Goal: Task Accomplishment & Management: Use online tool/utility

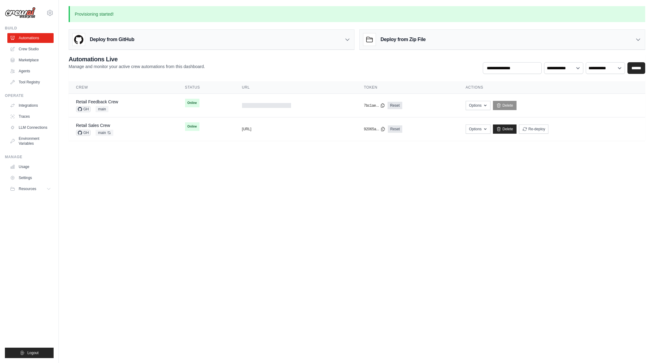
drag, startPoint x: 199, startPoint y: 234, endPoint x: 202, endPoint y: 231, distance: 4.4
click at [199, 234] on body "arajwani@denodo.com Arif's Personal Organization Denodo Technologies ✓ Settings…" at bounding box center [327, 181] width 655 height 363
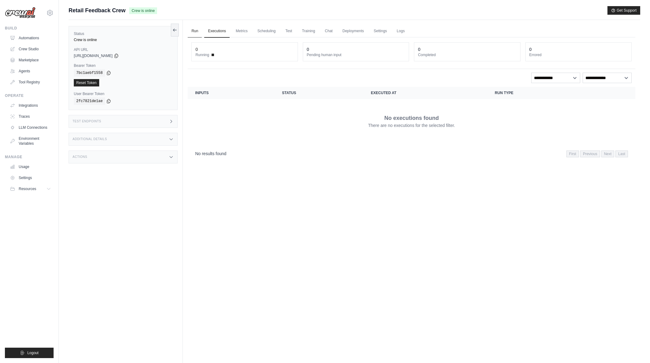
click at [194, 31] on link "Run" at bounding box center [195, 31] width 14 height 13
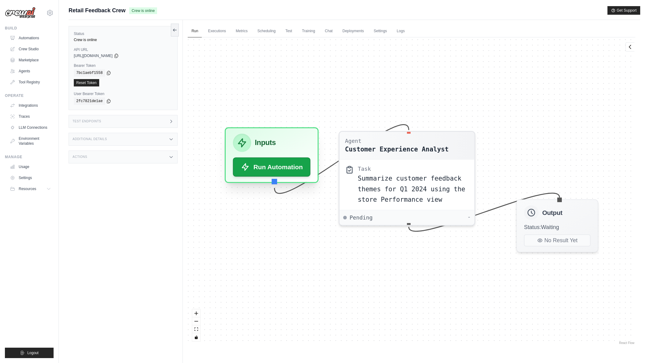
click at [257, 179] on div "Inputs Run Automation" at bounding box center [272, 155] width 94 height 56
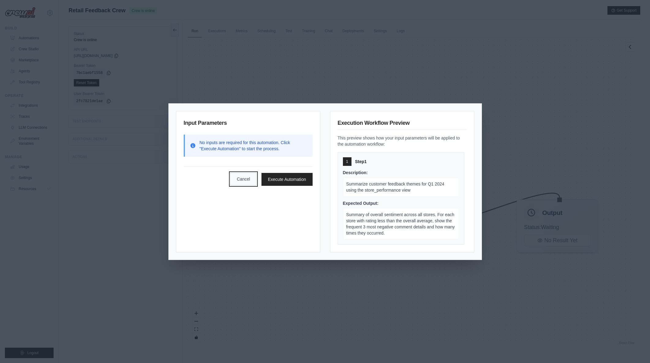
click at [243, 183] on button "Cancel" at bounding box center [243, 178] width 26 height 13
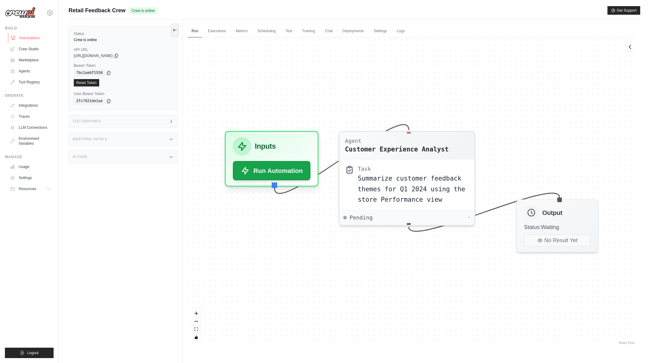
click at [37, 38] on link "Automations" at bounding box center [31, 38] width 46 height 10
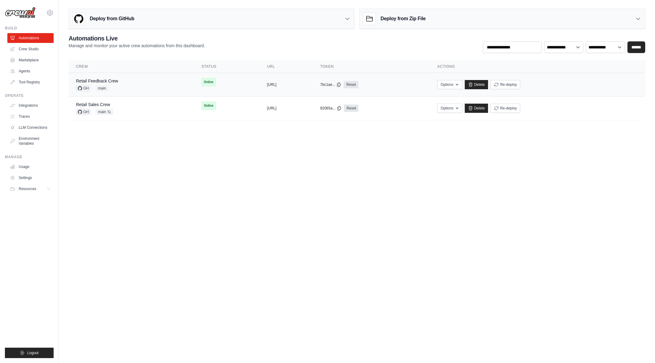
click at [121, 81] on div "Retail Feedback Crew GH main" at bounding box center [131, 84] width 111 height 13
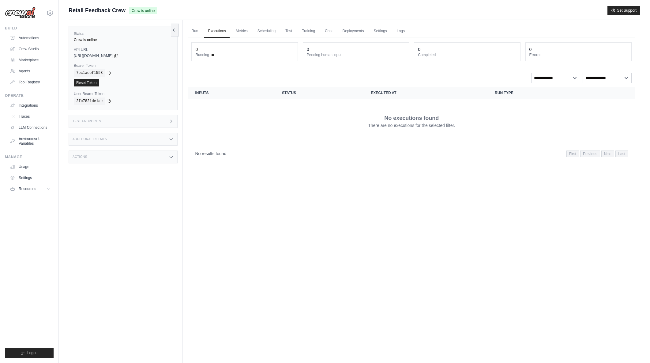
click at [195, 30] on link "Run" at bounding box center [195, 31] width 14 height 13
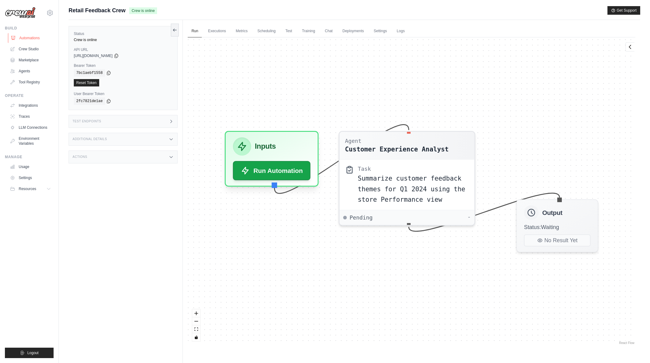
click at [32, 40] on link "Automations" at bounding box center [31, 38] width 46 height 10
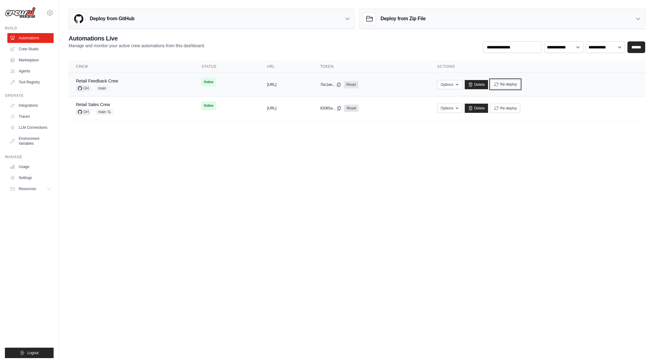
click at [520, 85] on button "Re-deploy" at bounding box center [505, 84] width 30 height 9
click at [122, 82] on div "Retail Feedback Crew GH main" at bounding box center [131, 84] width 111 height 13
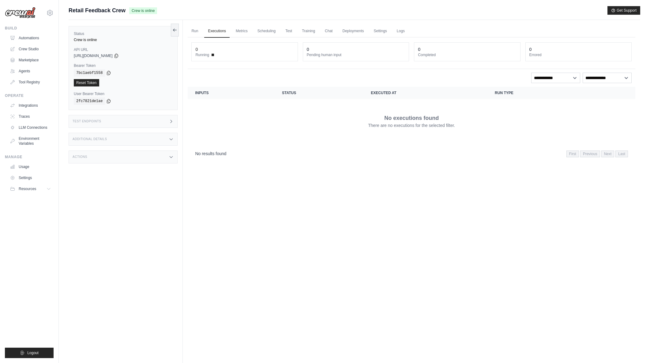
click at [195, 32] on link "Run" at bounding box center [195, 31] width 14 height 13
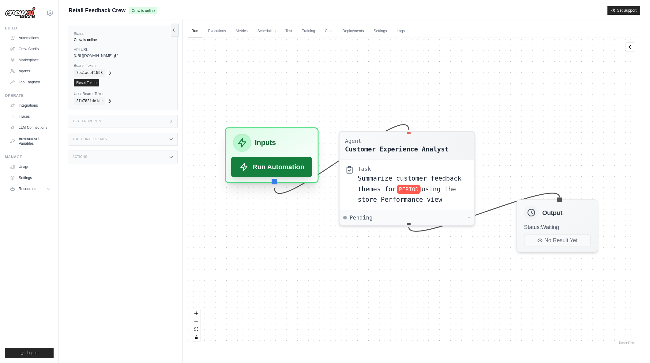
click at [275, 167] on button "Run Automation" at bounding box center [271, 167] width 81 height 20
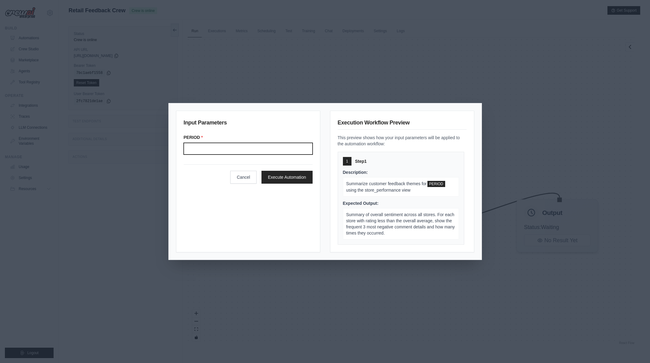
click at [240, 149] on input "Period" at bounding box center [248, 149] width 129 height 12
type input "*******"
click at [209, 159] on form "PERIOD * ******* Cancel Execute Automation" at bounding box center [248, 158] width 129 height 49
click at [208, 149] on input "*******" at bounding box center [248, 149] width 129 height 12
click at [210, 172] on div "Cancel Execute Automation" at bounding box center [248, 173] width 129 height 19
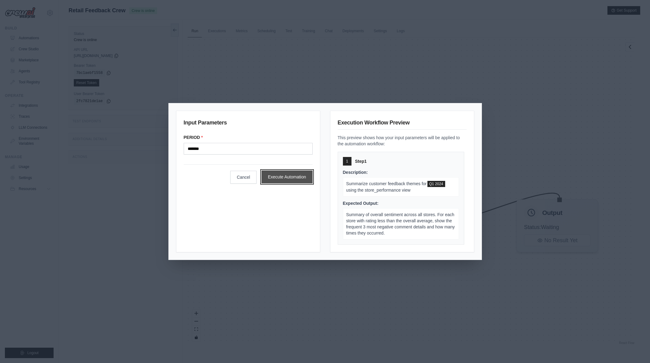
click at [288, 177] on button "Execute Automation" at bounding box center [287, 176] width 51 height 13
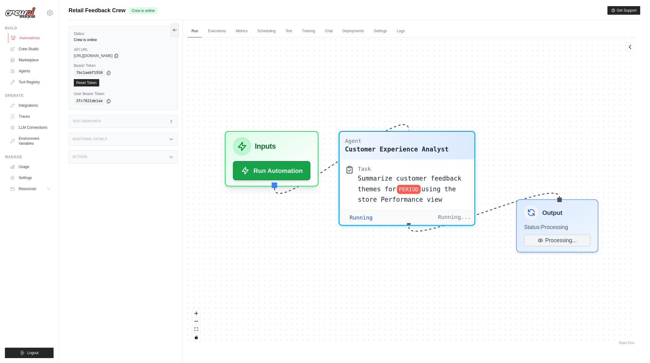
click at [36, 37] on link "Automations" at bounding box center [31, 38] width 46 height 10
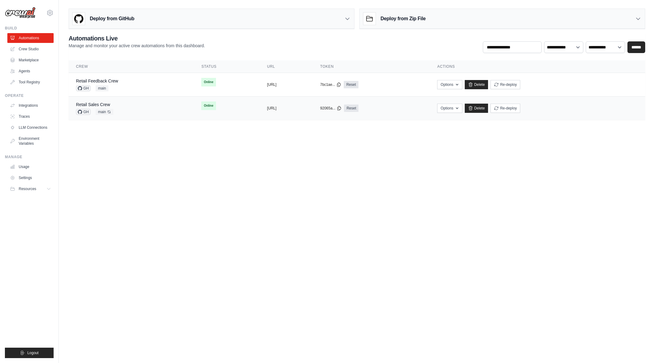
click at [133, 108] on div "Retail Sales Crew GH main Auto-deploy enabled" at bounding box center [131, 107] width 111 height 13
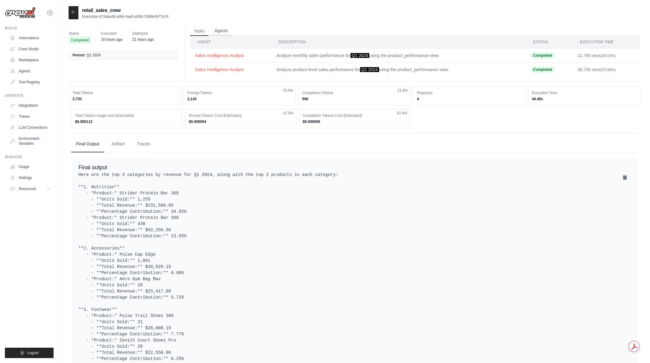
click at [229, 31] on button "Agents" at bounding box center [221, 30] width 21 height 9
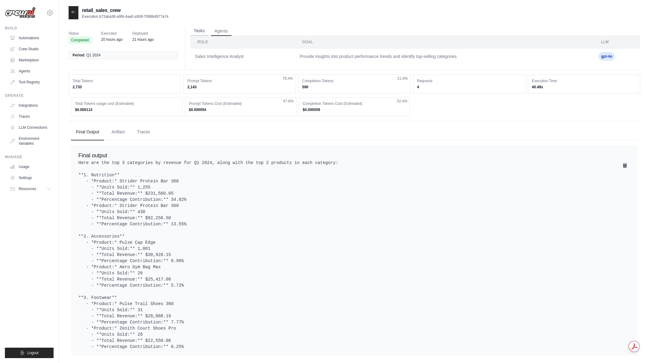
click at [202, 32] on button "Tasks" at bounding box center [199, 30] width 18 height 9
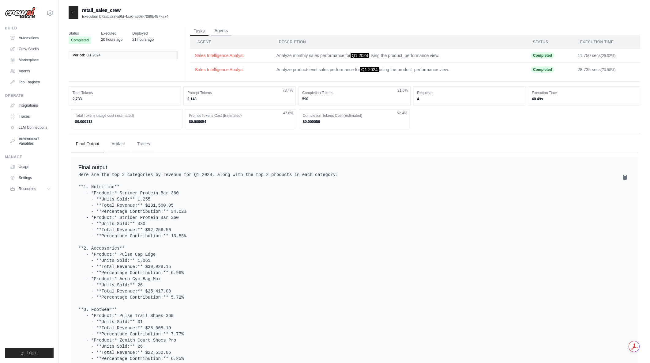
click at [216, 31] on button "Agents" at bounding box center [221, 30] width 21 height 9
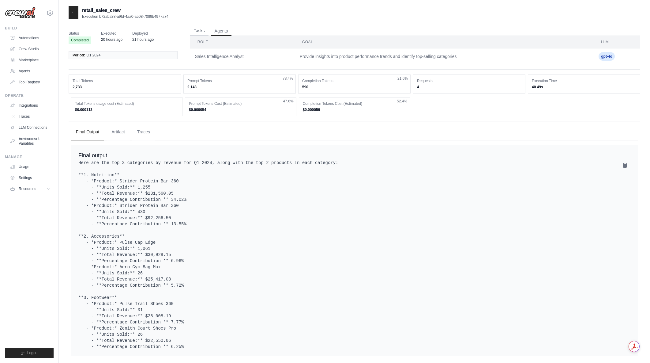
click at [203, 32] on button "Tasks" at bounding box center [199, 30] width 18 height 9
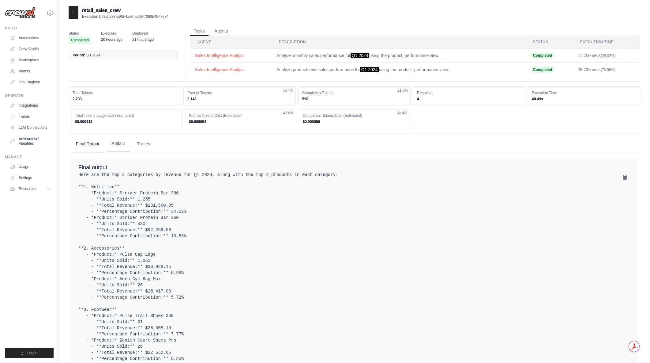
click at [124, 145] on button "Artifact" at bounding box center [118, 143] width 23 height 17
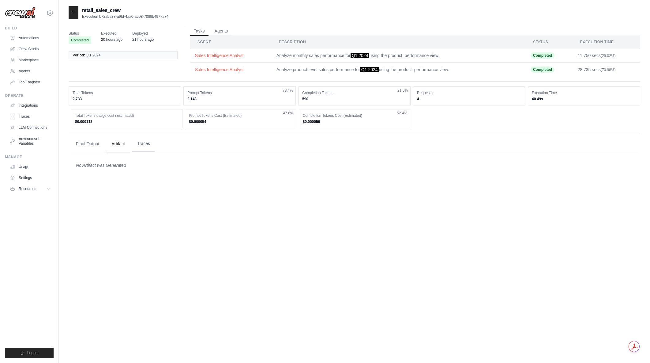
click at [141, 147] on button "Traces" at bounding box center [143, 143] width 23 height 17
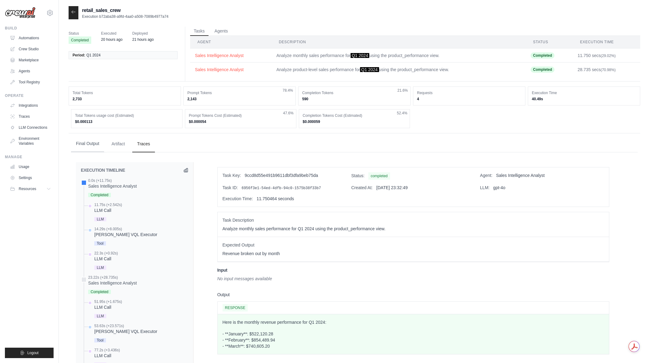
click at [97, 145] on button "Final Output" at bounding box center [87, 143] width 33 height 17
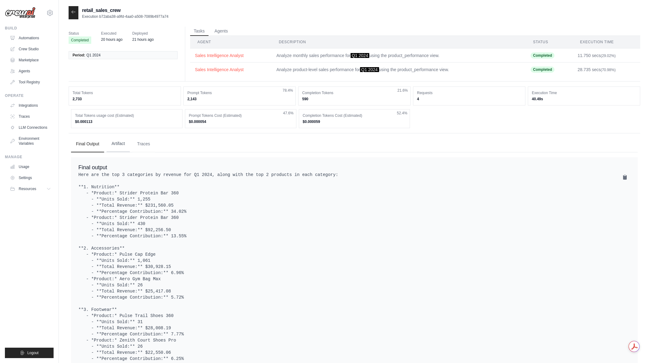
click at [115, 145] on button "Artifact" at bounding box center [118, 143] width 23 height 17
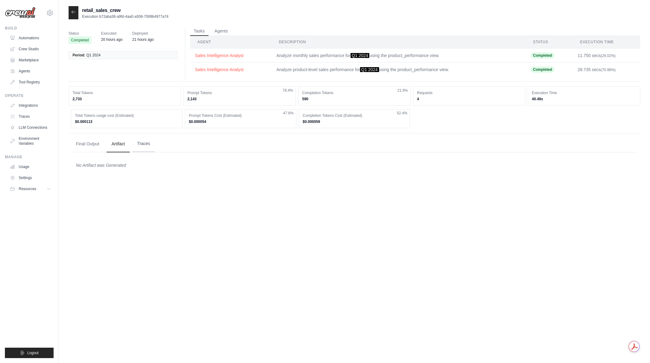
click at [138, 145] on button "Traces" at bounding box center [143, 143] width 23 height 17
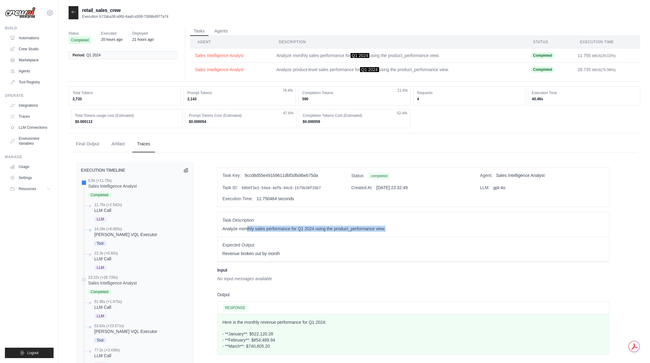
drag, startPoint x: 248, startPoint y: 227, endPoint x: 402, endPoint y: 233, distance: 154.5
click at [402, 233] on div "Task Description Analyze monthly sales performance for Q1 2024 using the produc…" at bounding box center [413, 224] width 391 height 25
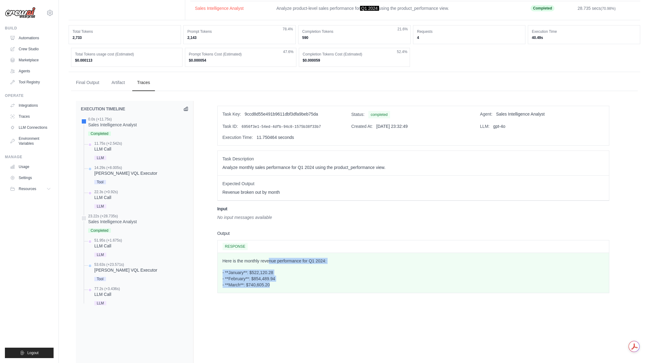
drag, startPoint x: 270, startPoint y: 260, endPoint x: 318, endPoint y: 284, distance: 54.0
click at [318, 284] on div "Here is the monthly revenue performance for Q1 2024: - **January**: $522,120.28…" at bounding box center [414, 273] width 382 height 30
click at [318, 284] on p "- **January**: $522,120.28 - **February**: $854,489.94 - **March**: $740,605.20" at bounding box center [414, 278] width 382 height 18
click at [110, 149] on div "LLM Call" at bounding box center [108, 149] width 28 height 6
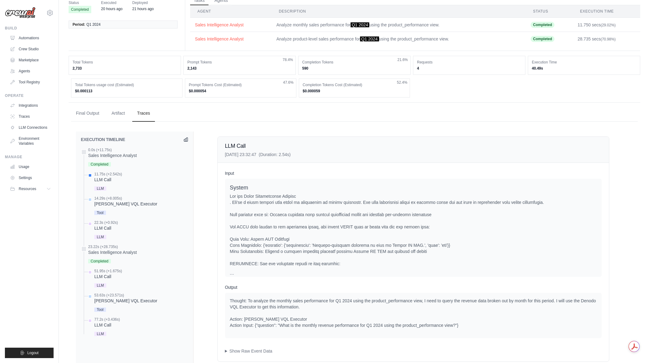
scroll to position [0, 0]
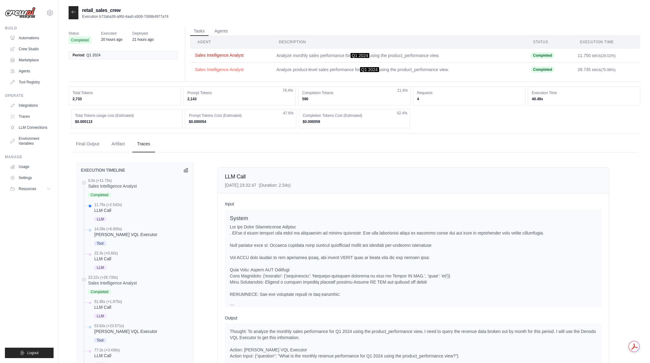
click at [221, 55] on button "Sales Intelligence Analyst" at bounding box center [231, 55] width 72 height 6
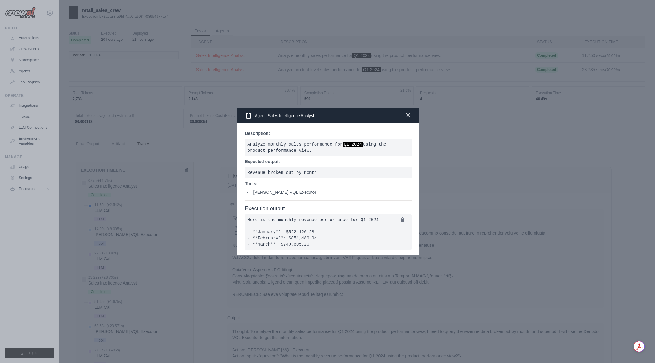
click at [406, 113] on icon "button" at bounding box center [408, 115] width 4 height 4
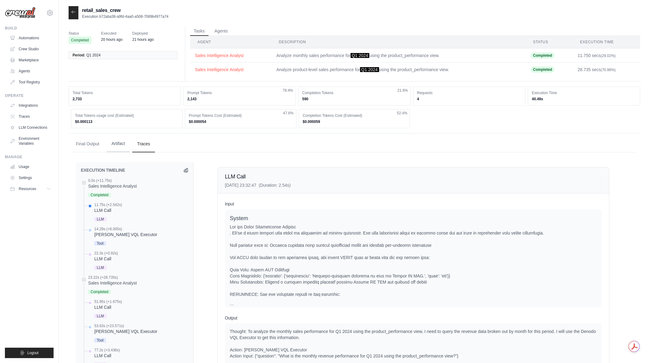
click at [122, 145] on button "Artifact" at bounding box center [118, 143] width 23 height 17
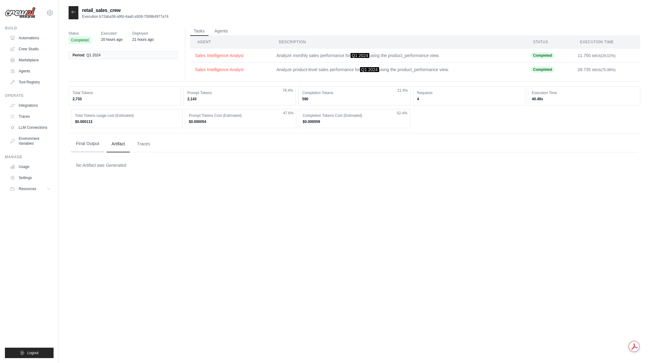
click at [97, 145] on button "Final Output" at bounding box center [87, 143] width 33 height 17
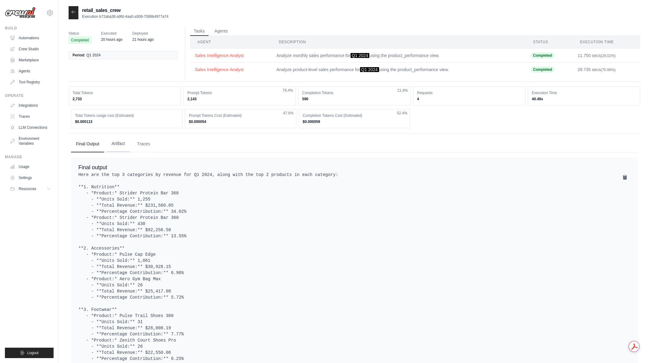
click at [119, 143] on button "Artifact" at bounding box center [118, 143] width 23 height 17
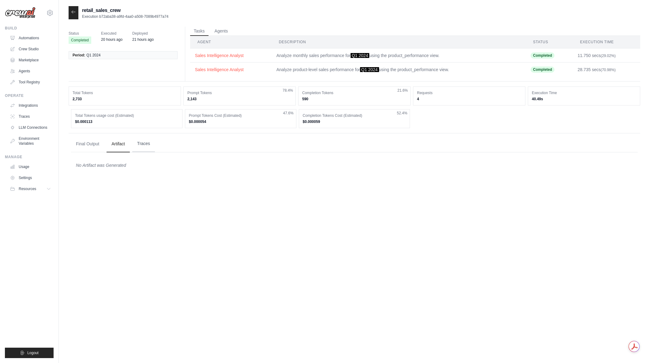
click at [134, 143] on button "Traces" at bounding box center [143, 143] width 23 height 17
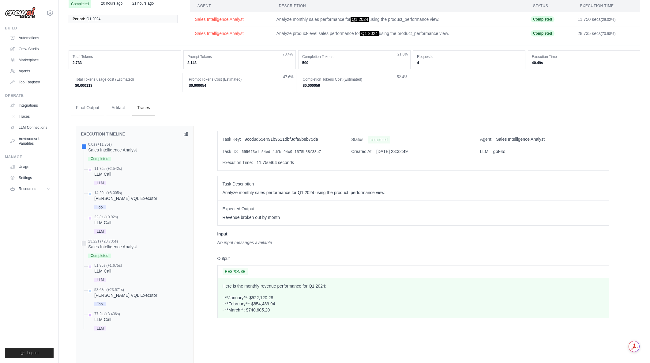
scroll to position [92, 0]
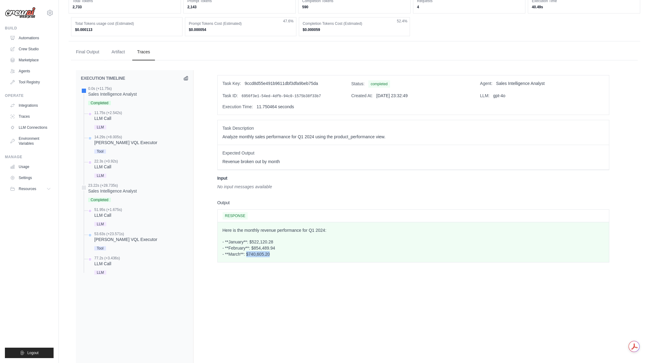
drag, startPoint x: 247, startPoint y: 254, endPoint x: 275, endPoint y: 251, distance: 28.0
click at [275, 251] on p "- **January**: $522,120.28 - **February**: $854,489.94 - **March**: $740,605.20" at bounding box center [414, 248] width 382 height 18
drag, startPoint x: 275, startPoint y: 252, endPoint x: 217, endPoint y: 230, distance: 61.8
click at [218, 230] on div "Here is the monthly revenue performance for Q1 2024: - **January**: $522,120.28…" at bounding box center [413, 242] width 391 height 40
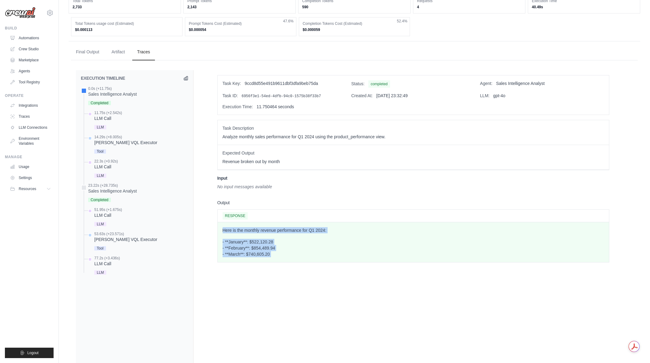
click at [220, 229] on div "Here is the monthly revenue performance for Q1 2024: - **January**: $522,120.28…" at bounding box center [413, 242] width 391 height 40
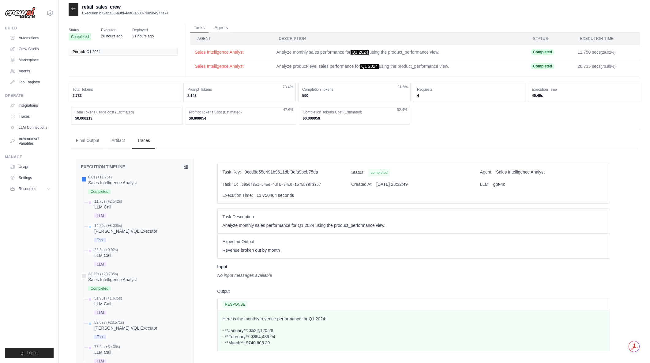
scroll to position [0, 0]
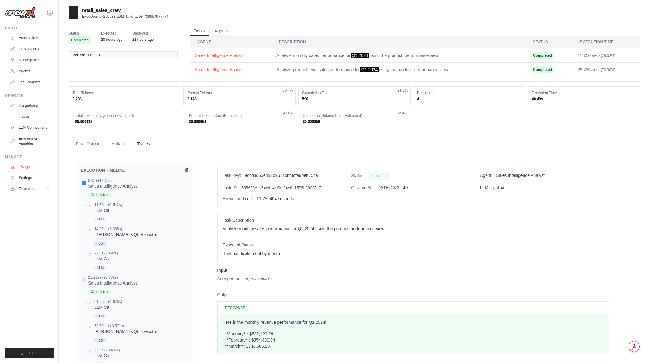
click at [25, 165] on link "Usage" at bounding box center [31, 167] width 46 height 10
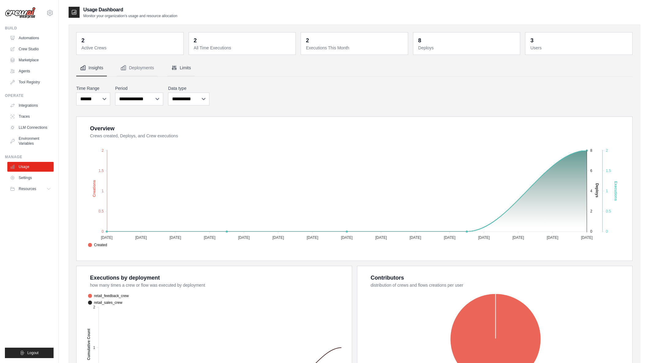
click at [185, 68] on button "Limits" at bounding box center [181, 68] width 27 height 17
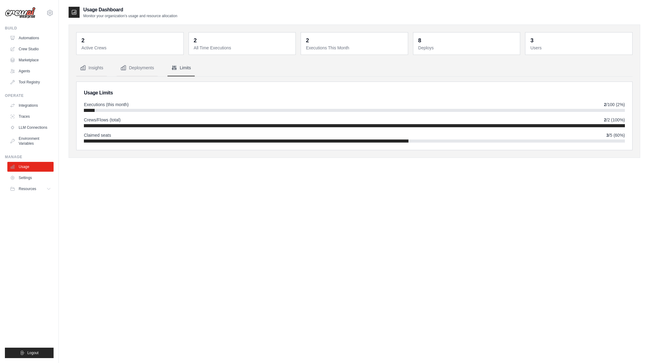
click at [108, 122] on span "Crews/Flows (total)" at bounding box center [102, 120] width 37 height 6
drag, startPoint x: 105, startPoint y: 120, endPoint x: 123, endPoint y: 118, distance: 18.2
click at [123, 118] on div "Crews/Flows (total) 2 /2 (100%)" at bounding box center [354, 120] width 541 height 6
drag, startPoint x: 112, startPoint y: 118, endPoint x: 92, endPoint y: 118, distance: 19.9
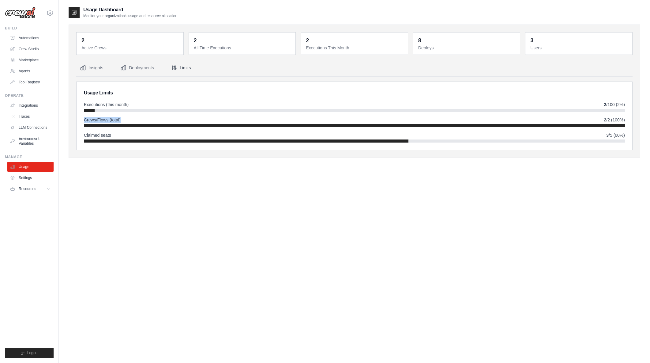
click at [92, 118] on div "Crews/Flows (total) 2 /2 (100%)" at bounding box center [354, 120] width 541 height 6
click at [92, 118] on span "Crews/Flows (total)" at bounding box center [102, 120] width 37 height 6
drag, startPoint x: 92, startPoint y: 118, endPoint x: 123, endPoint y: 119, distance: 30.9
click at [123, 119] on div "Crews/Flows (total) 2 /2 (100%)" at bounding box center [354, 120] width 541 height 6
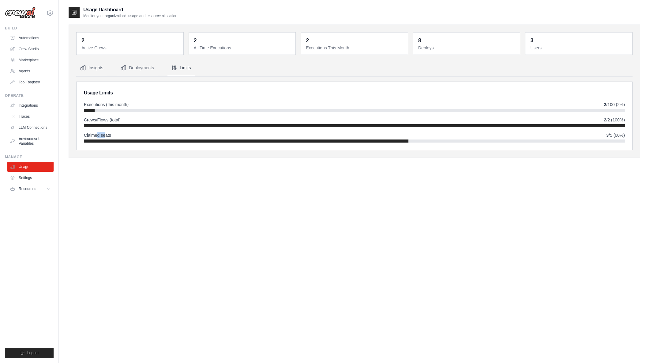
drag, startPoint x: 96, startPoint y: 134, endPoint x: 106, endPoint y: 132, distance: 10.1
click at [106, 132] on span "Claimed seats" at bounding box center [97, 135] width 27 height 6
click at [126, 69] on icon "Tabs" at bounding box center [123, 68] width 5 height 5
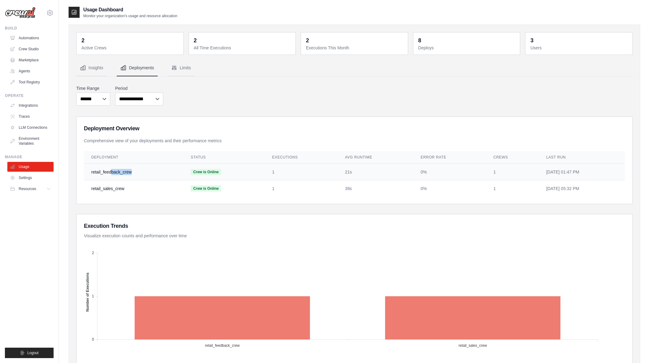
drag, startPoint x: 112, startPoint y: 173, endPoint x: 182, endPoint y: 173, distance: 69.8
click at [182, 173] on tr "retail_feedback_crew Crew is Online 1 21s 0% 1 Aug 27, 2025, 01:47 PM" at bounding box center [354, 172] width 541 height 17
click at [142, 176] on td "retail_feedback_crew" at bounding box center [134, 172] width 100 height 17
click at [200, 172] on span "Crew is Online" at bounding box center [206, 172] width 30 height 6
click at [178, 68] on button "Limits" at bounding box center [181, 68] width 27 height 17
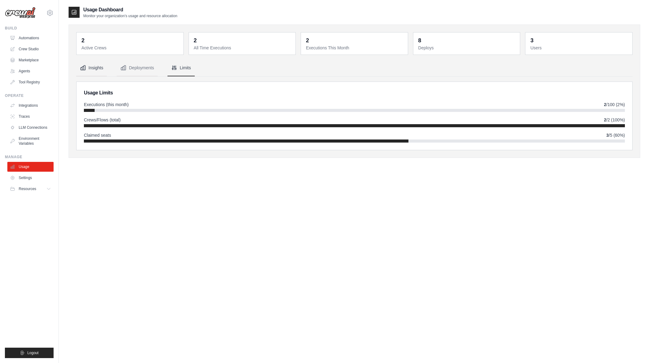
click at [97, 68] on button "Insights" at bounding box center [91, 68] width 31 height 17
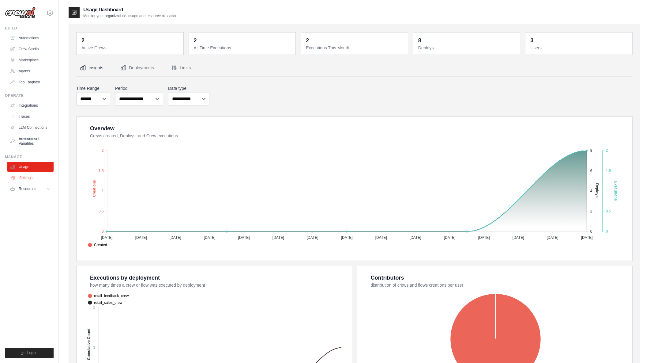
click at [35, 176] on link "Settings" at bounding box center [31, 178] width 46 height 10
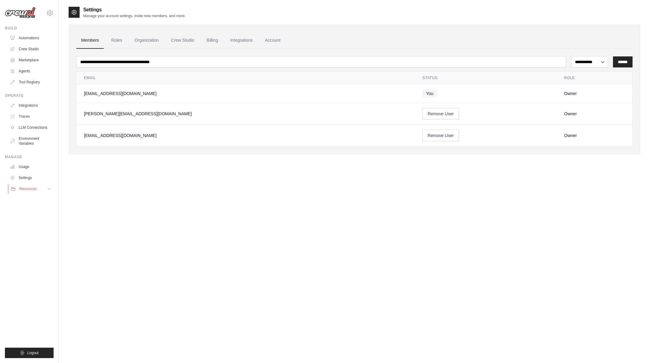
click at [30, 189] on span "Resources" at bounding box center [27, 188] width 17 height 5
click at [47, 187] on icon at bounding box center [49, 188] width 5 height 5
click at [47, 186] on button "Resources" at bounding box center [31, 189] width 46 height 10
click at [38, 36] on link "Automations" at bounding box center [31, 38] width 46 height 10
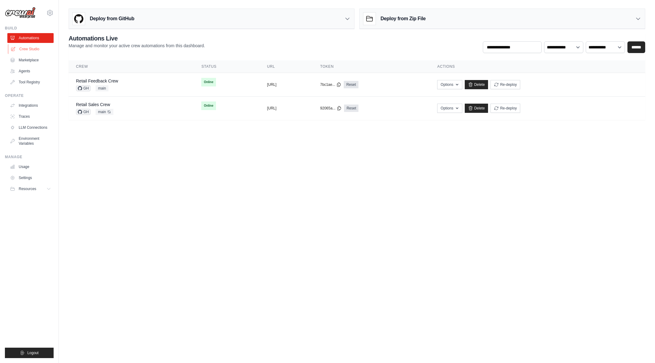
click at [30, 49] on link "Crew Studio" at bounding box center [31, 49] width 46 height 10
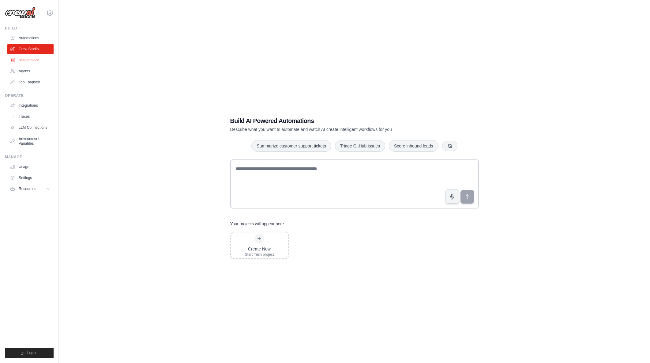
click at [25, 58] on link "Marketplace" at bounding box center [31, 60] width 46 height 10
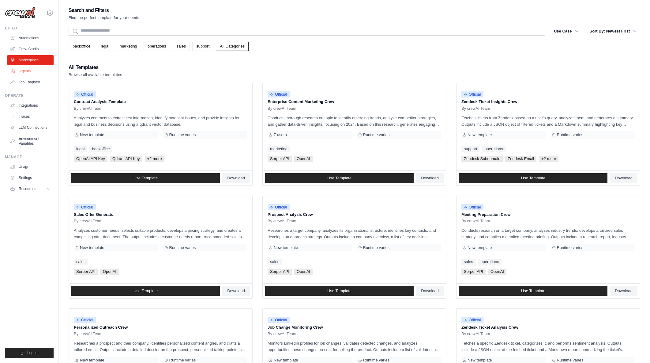
click at [19, 70] on link "Agents" at bounding box center [31, 71] width 46 height 10
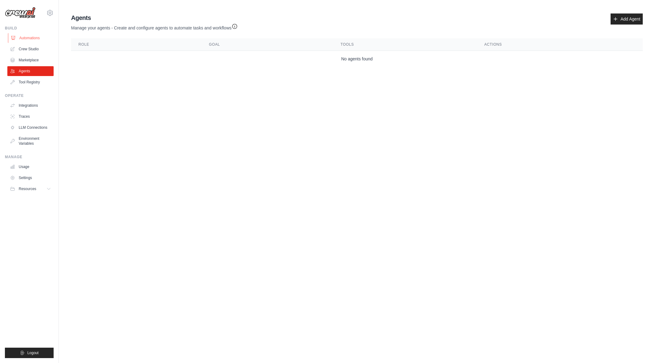
click at [35, 38] on link "Automations" at bounding box center [31, 38] width 46 height 10
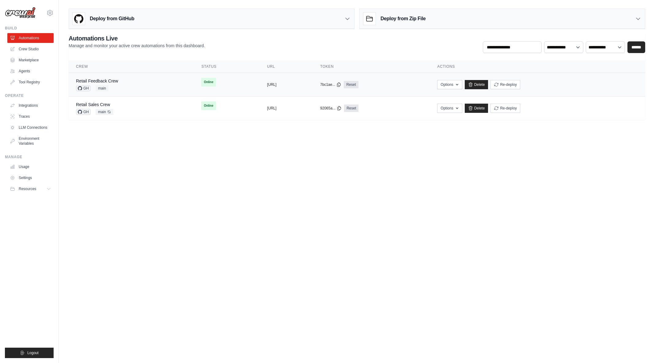
click at [149, 84] on div "Retail Feedback Crew GH main" at bounding box center [131, 84] width 111 height 13
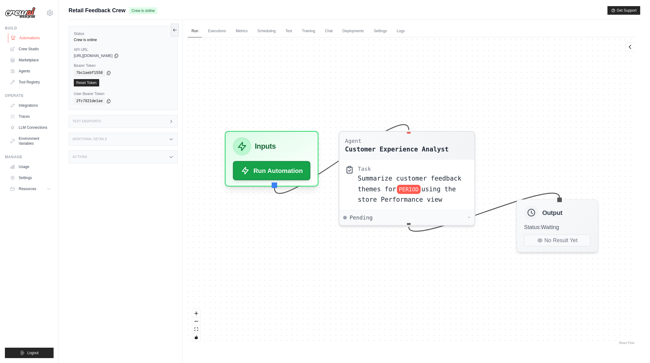
click at [30, 40] on link "Automations" at bounding box center [31, 38] width 46 height 10
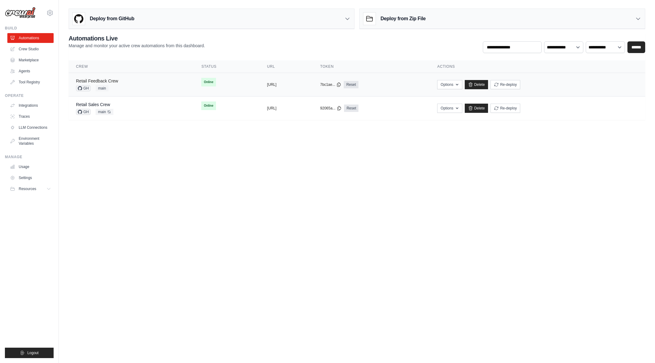
click at [116, 80] on link "Retail Feedback Crew" at bounding box center [97, 80] width 42 height 5
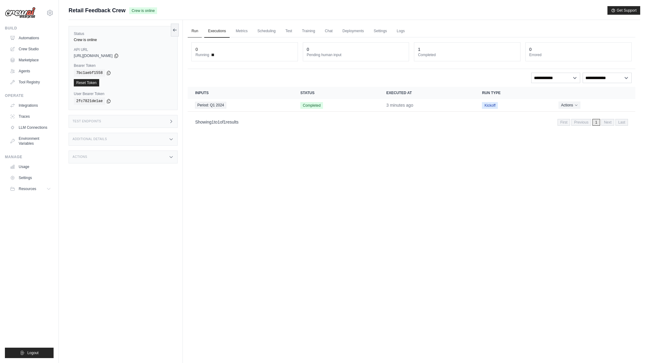
click at [196, 33] on link "Run" at bounding box center [195, 31] width 14 height 13
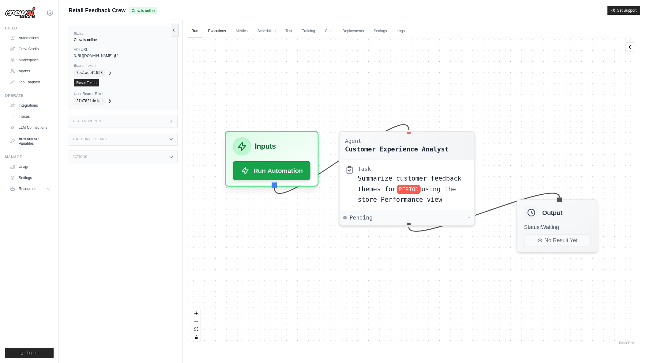
click at [217, 29] on link "Executions" at bounding box center [216, 31] width 25 height 13
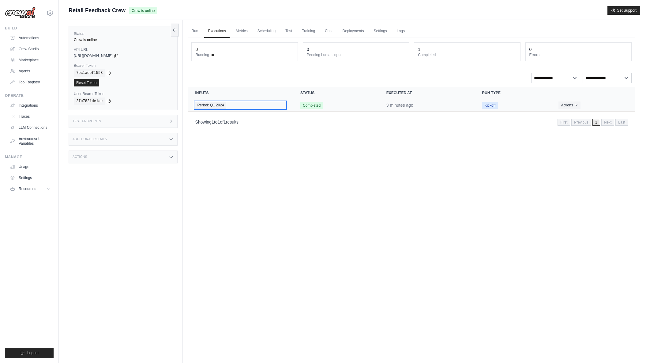
click at [220, 105] on span "Period: Q1 2024" at bounding box center [210, 105] width 31 height 7
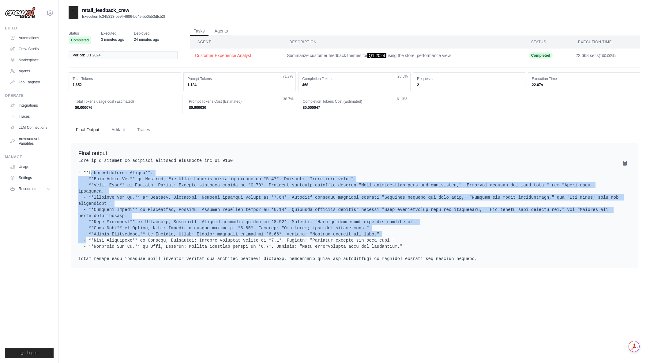
click at [388, 234] on pre at bounding box center [354, 209] width 552 height 104
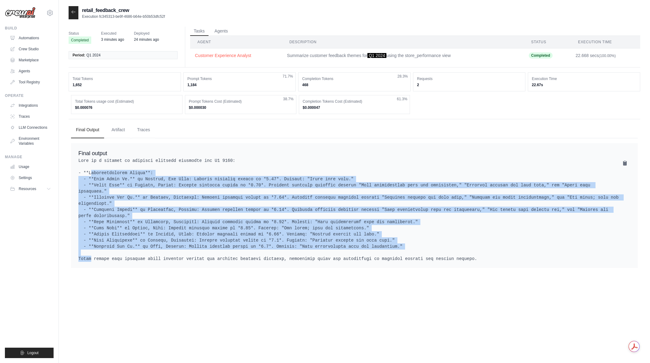
click at [372, 232] on pre at bounding box center [354, 209] width 552 height 104
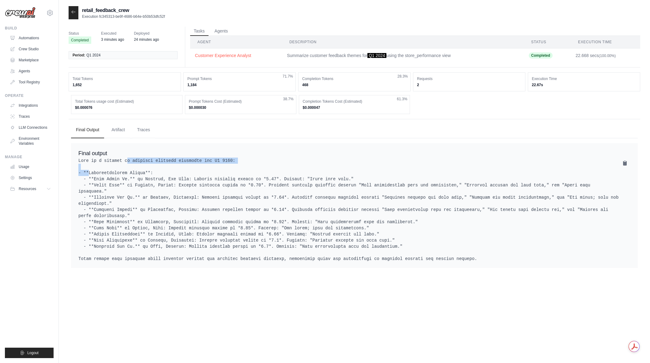
drag, startPoint x: 140, startPoint y: 158, endPoint x: 236, endPoint y: 159, distance: 96.5
click at [236, 159] on pre at bounding box center [354, 209] width 552 height 104
drag, startPoint x: 139, startPoint y: 241, endPoint x: 298, endPoint y: 239, distance: 159.6
click at [298, 239] on pre at bounding box center [354, 209] width 552 height 104
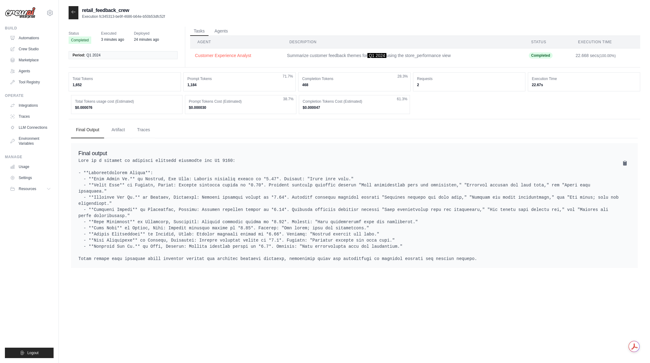
click at [298, 239] on pre at bounding box center [354, 209] width 552 height 104
drag, startPoint x: 230, startPoint y: 240, endPoint x: 441, endPoint y: 241, distance: 211.1
click at [441, 241] on pre at bounding box center [354, 209] width 552 height 104
drag, startPoint x: 442, startPoint y: 239, endPoint x: 274, endPoint y: 195, distance: 174.3
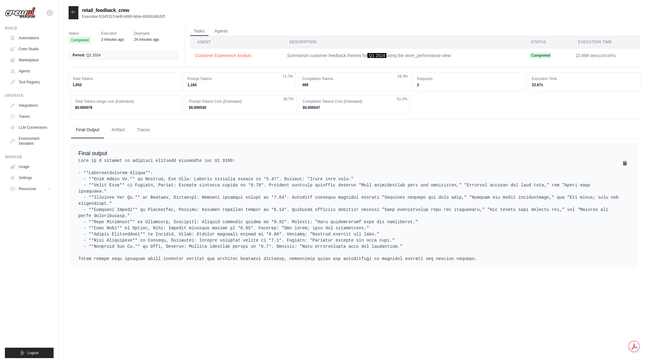
click at [274, 195] on pre at bounding box center [354, 209] width 552 height 104
drag, startPoint x: 276, startPoint y: 192, endPoint x: 443, endPoint y: 239, distance: 173.4
click at [443, 239] on pre at bounding box center [354, 209] width 552 height 104
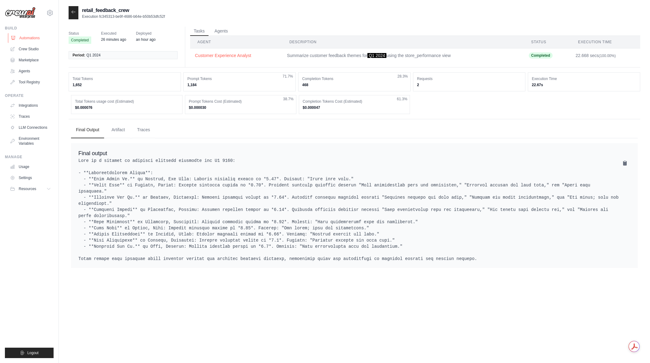
click at [30, 38] on link "Automations" at bounding box center [31, 38] width 46 height 10
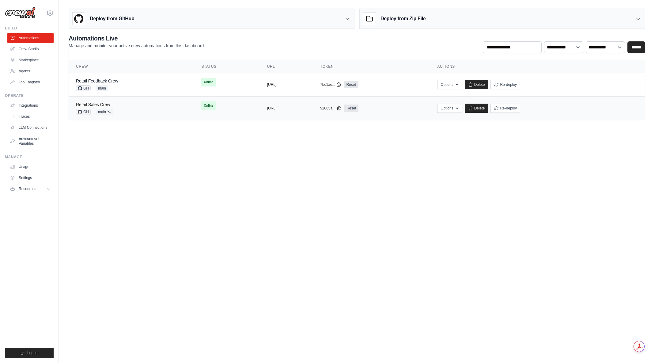
click at [100, 103] on link "Retail Sales Crew" at bounding box center [93, 104] width 34 height 5
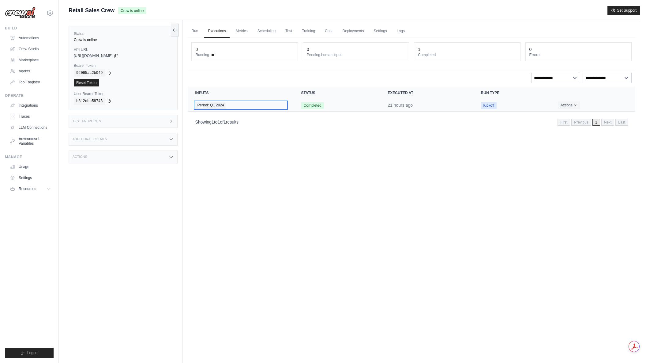
click at [250, 106] on div "Period: Q1 2024" at bounding box center [240, 105] width 91 height 7
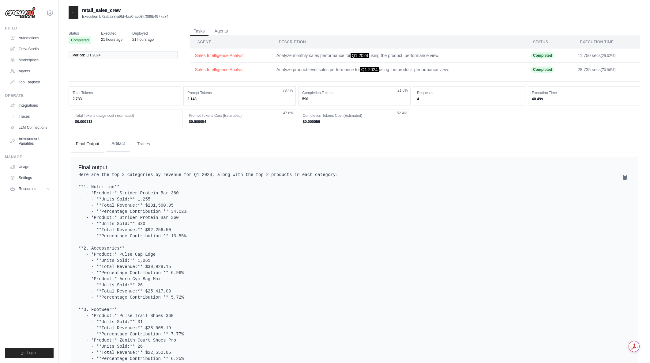
click at [117, 142] on button "Artifact" at bounding box center [118, 143] width 23 height 17
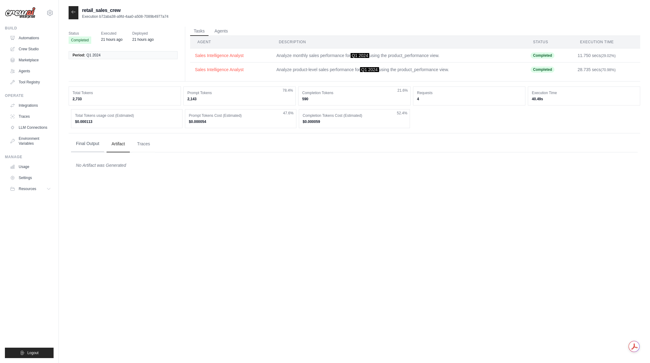
click at [95, 145] on button "Final Output" at bounding box center [87, 143] width 33 height 17
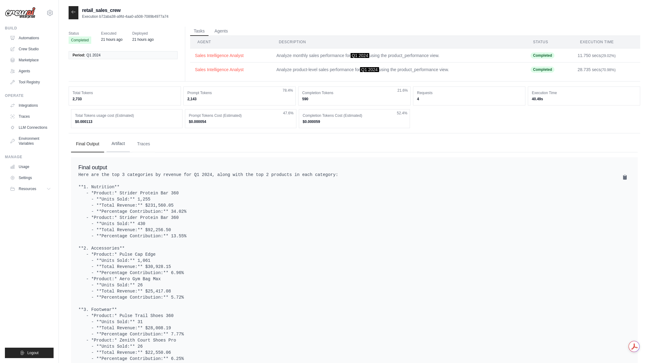
click at [122, 145] on button "Artifact" at bounding box center [118, 143] width 23 height 17
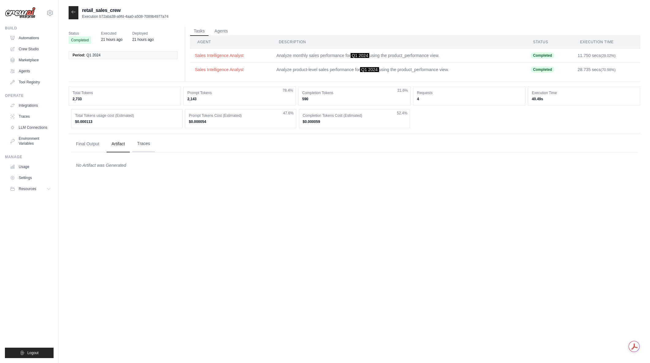
click at [143, 145] on button "Traces" at bounding box center [143, 143] width 23 height 17
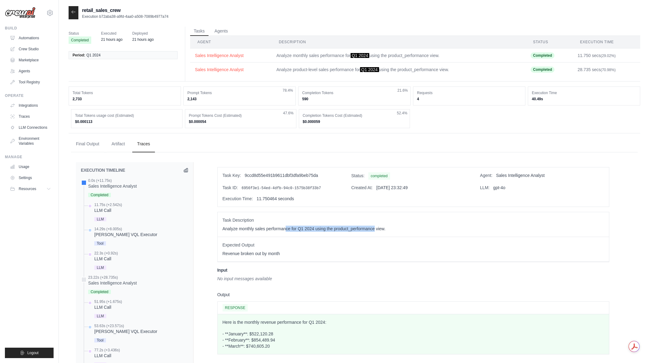
drag, startPoint x: 316, startPoint y: 229, endPoint x: 375, endPoint y: 230, distance: 58.8
click at [375, 230] on p "Analyze monthly sales performance for Q1 2024 using the product_performance vie…" at bounding box center [414, 228] width 382 height 6
click at [121, 281] on div "Sales Intelligence Analyst" at bounding box center [112, 283] width 49 height 6
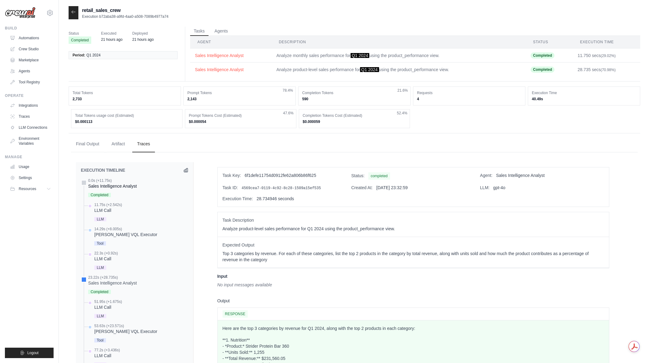
click at [112, 185] on div "Sales Intelligence Analyst" at bounding box center [112, 186] width 49 height 6
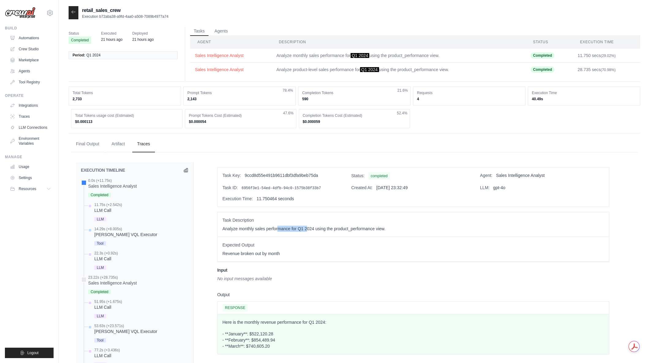
drag, startPoint x: 277, startPoint y: 228, endPoint x: 307, endPoint y: 229, distance: 29.7
click at [307, 229] on p "Analyze monthly sales performance for Q1 2024 using the product_performance vie…" at bounding box center [414, 228] width 382 height 6
click at [120, 146] on button "Artifact" at bounding box center [118, 143] width 23 height 17
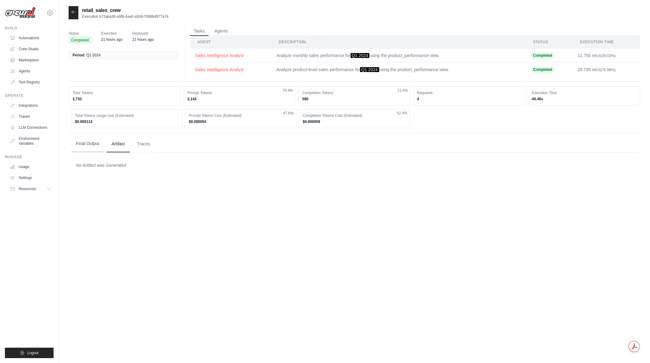
click at [90, 144] on button "Final Output" at bounding box center [87, 143] width 33 height 17
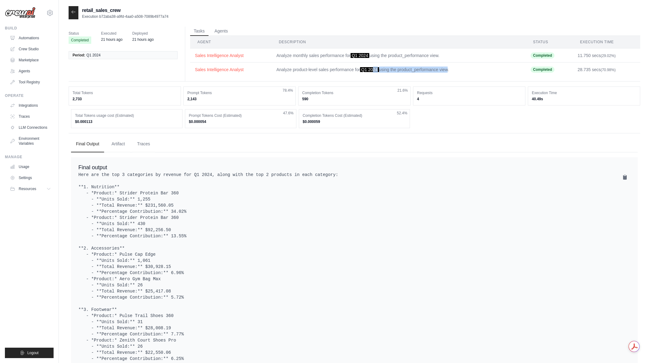
drag, startPoint x: 373, startPoint y: 69, endPoint x: 447, endPoint y: 68, distance: 73.8
click at [447, 68] on td "Analyze product-level sales performance for Q1 2024 using the product_performan…" at bounding box center [399, 69] width 254 height 14
drag, startPoint x: 448, startPoint y: 67, endPoint x: 442, endPoint y: 56, distance: 12.6
click at [442, 56] on tbody "Sales Intelligence Analyst Analyze monthly sales performance for Q1 2024 using …" at bounding box center [415, 62] width 450 height 28
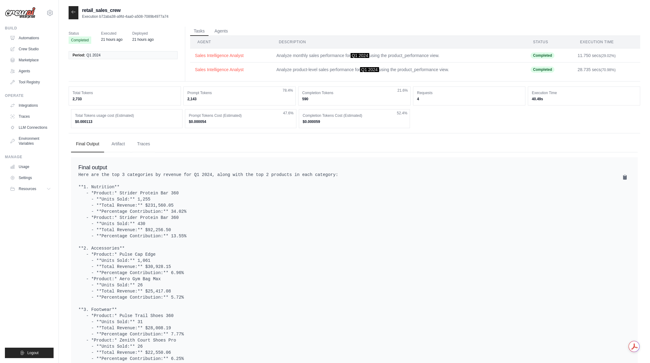
click at [442, 56] on td "Analyze monthly sales performance for Q1 2024 using the product_performance vie…" at bounding box center [399, 55] width 254 height 14
click at [374, 69] on span "Q1 2024" at bounding box center [369, 69] width 19 height 5
click at [117, 142] on button "Artifact" at bounding box center [118, 143] width 23 height 17
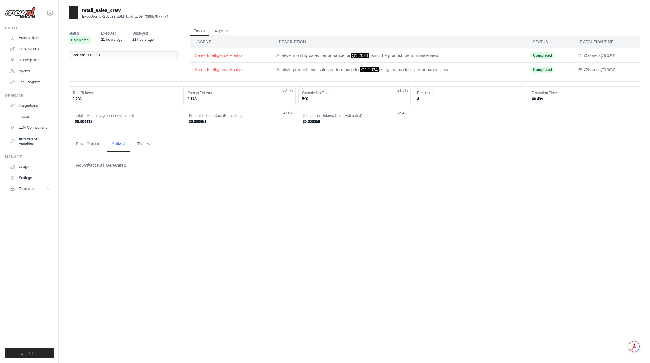
click at [130, 141] on button "Artifact" at bounding box center [118, 143] width 23 height 17
click at [143, 141] on button "Traces" at bounding box center [143, 143] width 23 height 17
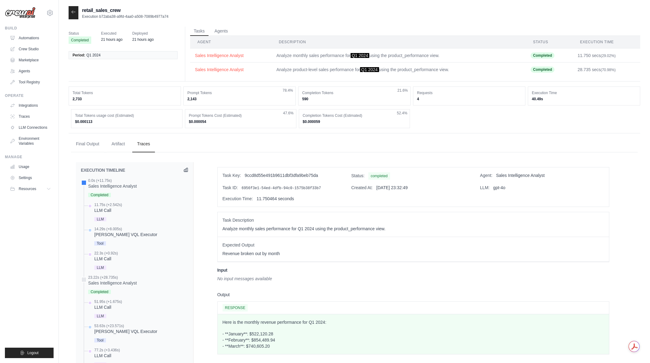
click at [185, 170] on icon at bounding box center [186, 170] width 4 height 4
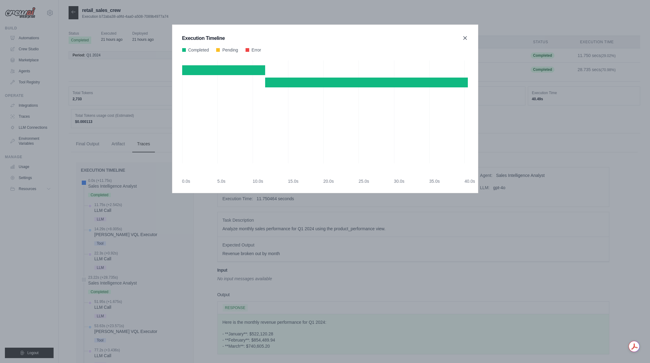
click at [466, 38] on icon at bounding box center [465, 38] width 6 height 6
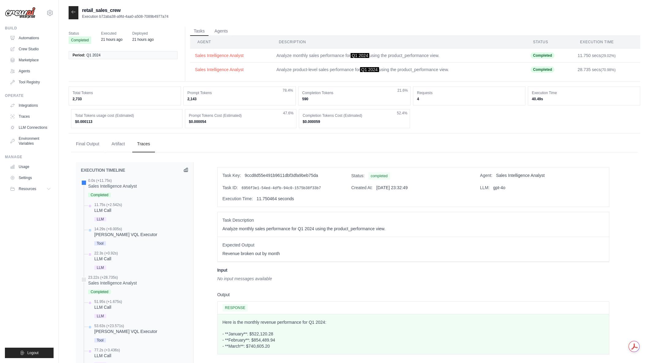
click at [185, 170] on icon at bounding box center [185, 169] width 5 height 5
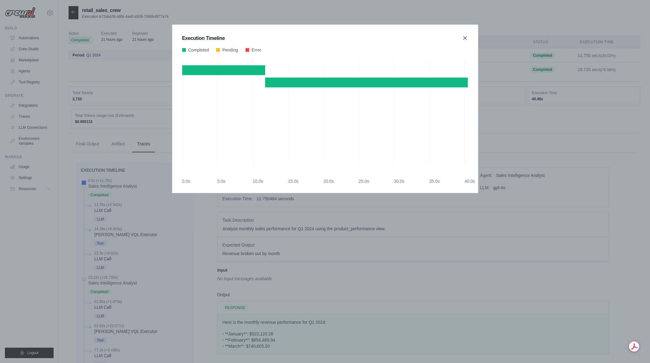
click at [467, 40] on icon at bounding box center [465, 38] width 6 height 6
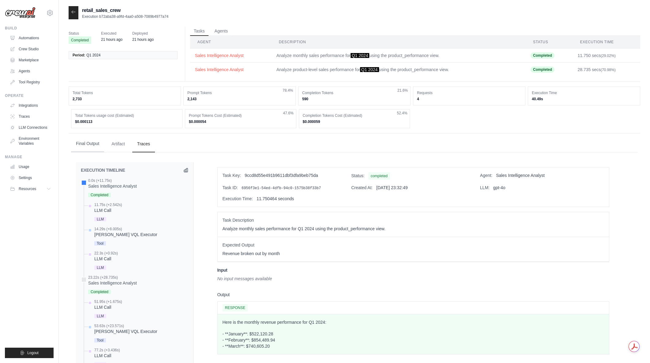
click at [96, 148] on button "Final Output" at bounding box center [87, 143] width 33 height 17
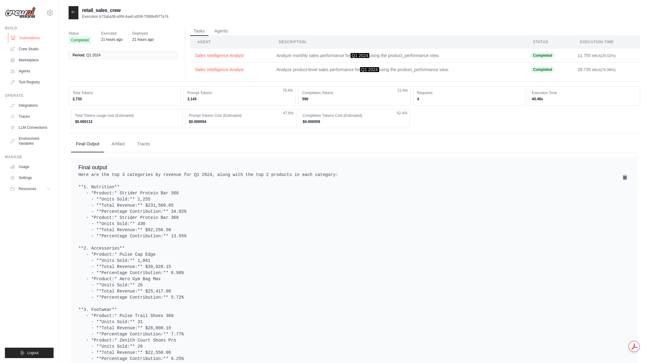
click at [36, 40] on link "Automations" at bounding box center [31, 38] width 46 height 10
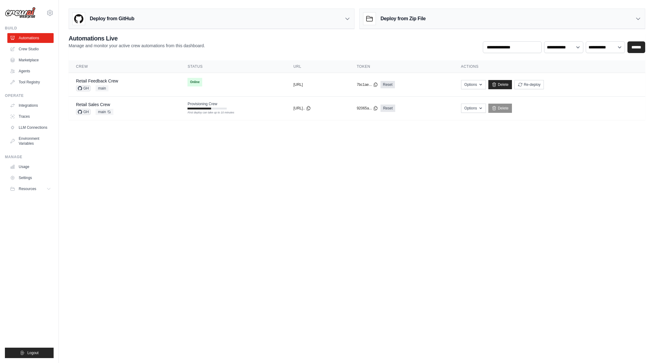
click at [374, 180] on body "[EMAIL_ADDRESS][DOMAIN_NAME] [PERSON_NAME]'s Personal Organization Denodo Techn…" at bounding box center [327, 181] width 655 height 363
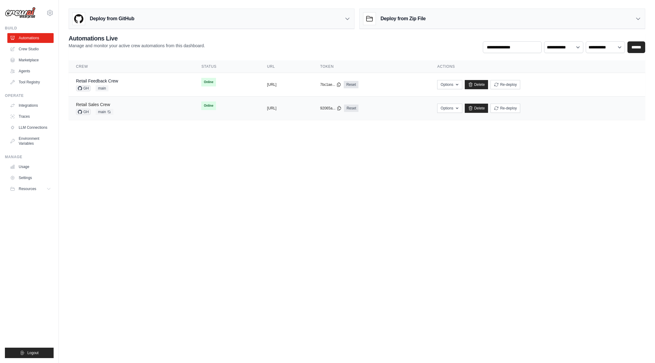
click at [110, 104] on link "Retail Sales Crew" at bounding box center [93, 104] width 34 height 5
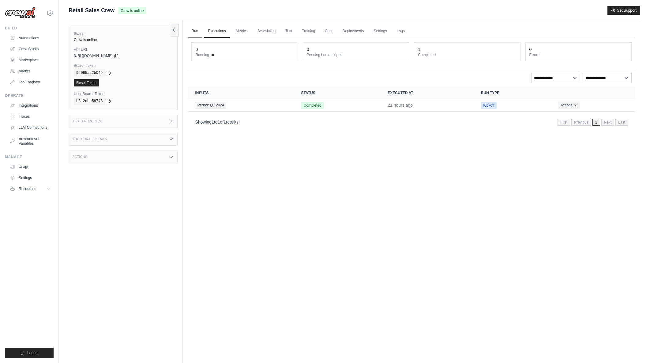
click at [196, 32] on link "Run" at bounding box center [195, 31] width 14 height 13
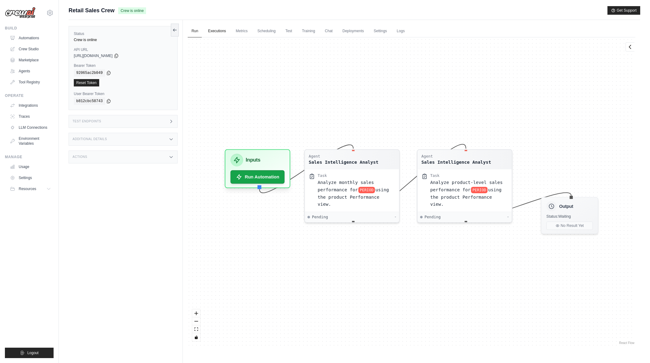
click at [218, 31] on link "Executions" at bounding box center [216, 31] width 25 height 13
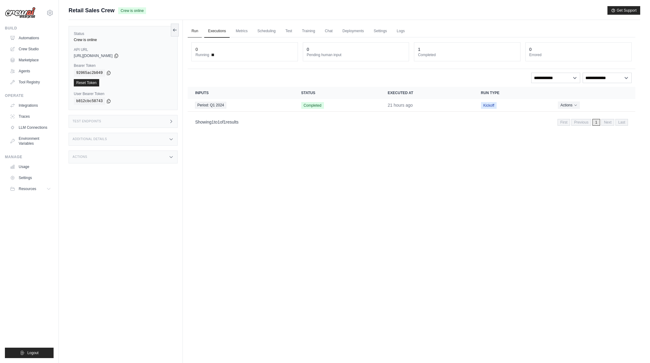
click at [195, 30] on link "Run" at bounding box center [195, 31] width 14 height 13
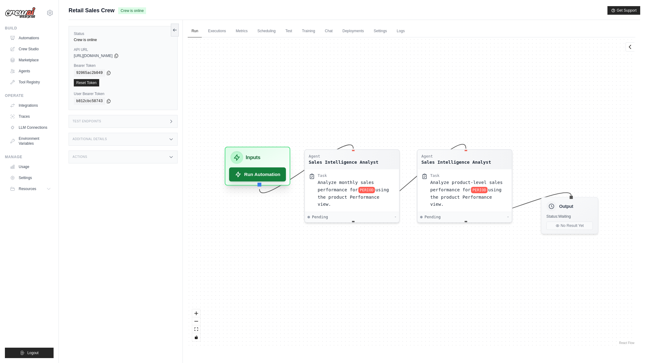
click at [263, 169] on button "Run Automation" at bounding box center [257, 174] width 57 height 14
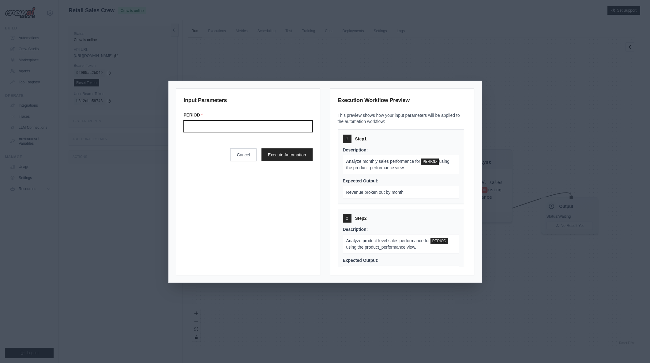
click at [221, 126] on input "Period" at bounding box center [248, 126] width 129 height 12
type input "*******"
drag, startPoint x: 228, startPoint y: 188, endPoint x: 232, endPoint y: 188, distance: 4.3
click at [230, 188] on div "Input Parameters PERIOD * ******* Cancel Execute Automation" at bounding box center [248, 181] width 144 height 187
drag, startPoint x: 298, startPoint y: 154, endPoint x: 263, endPoint y: 192, distance: 52.2
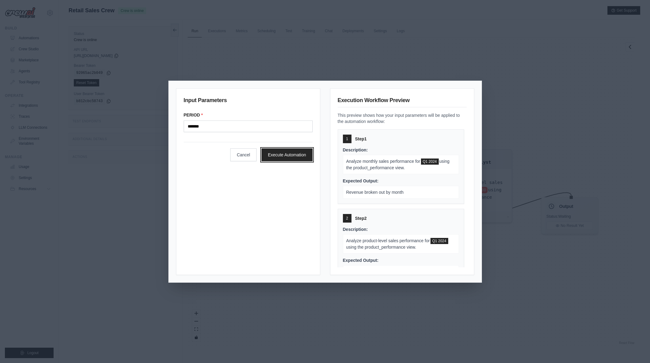
click at [263, 192] on div "Input Parameters PERIOD * ******* Cancel Execute Automation" at bounding box center [248, 181] width 144 height 187
click at [289, 155] on button "Execute Automation" at bounding box center [287, 154] width 51 height 13
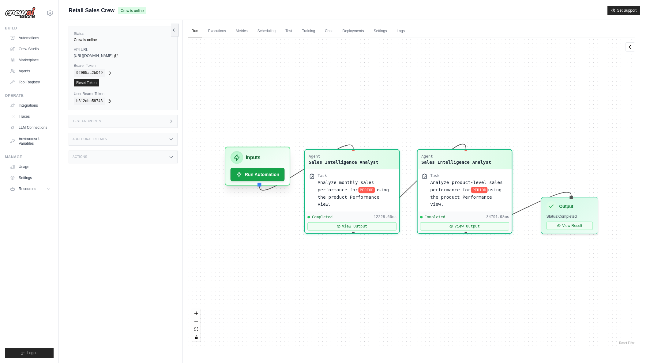
scroll to position [995, 0]
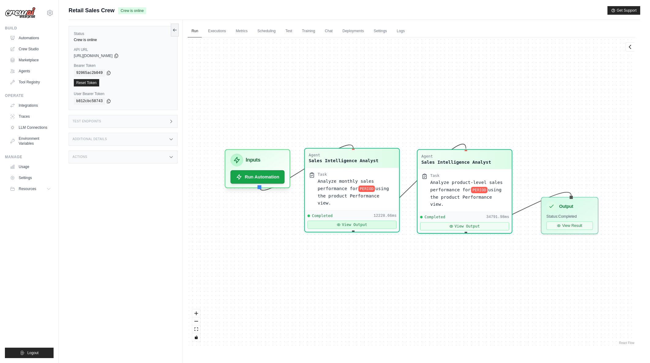
click at [348, 221] on button "View Output" at bounding box center [352, 225] width 89 height 8
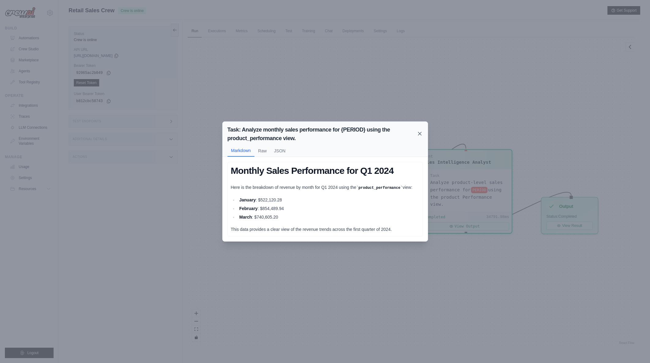
click at [419, 130] on icon at bounding box center [420, 133] width 6 height 6
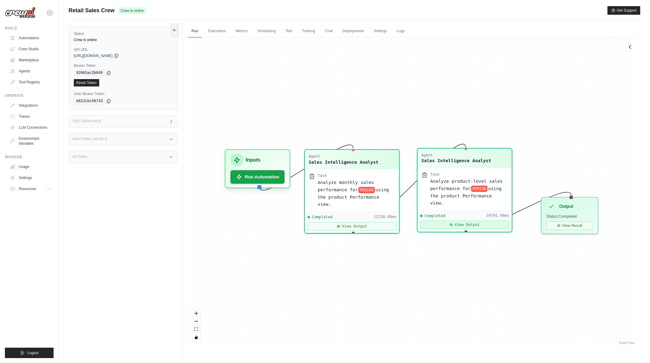
click at [448, 221] on button "View Output" at bounding box center [464, 225] width 89 height 8
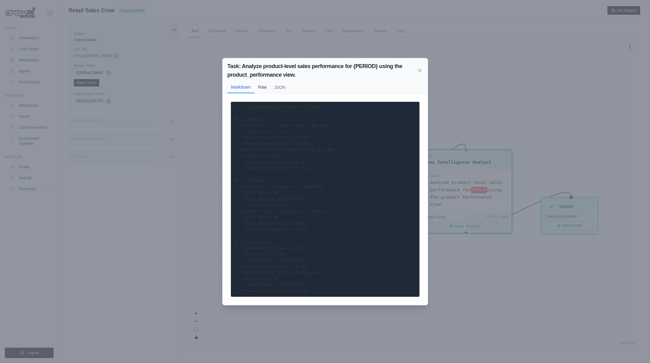
click at [262, 87] on button "Raw" at bounding box center [263, 87] width 16 height 12
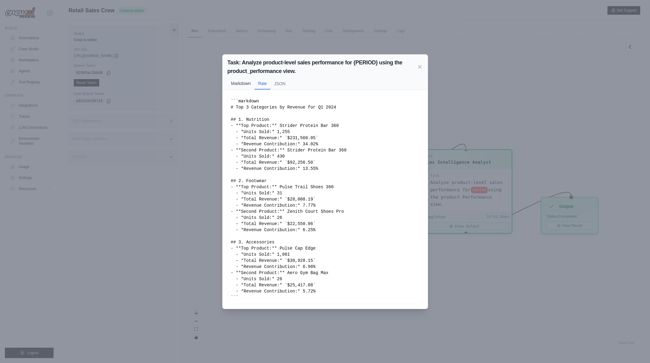
click at [244, 84] on button "Markdown" at bounding box center [241, 83] width 27 height 12
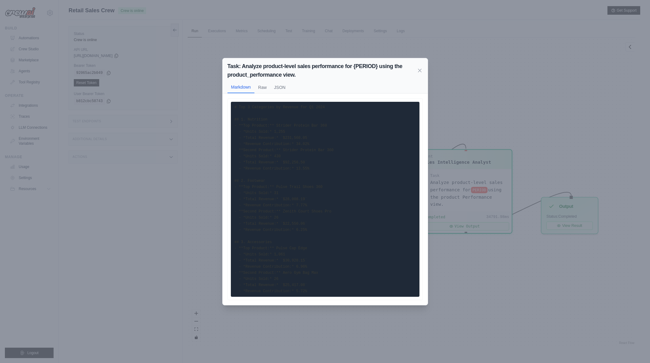
click at [297, 137] on code "# Top 3 Categories by Revenue for Q1 2024 ## 1. Nutrition - **Top Product:** St…" at bounding box center [284, 199] width 99 height 188
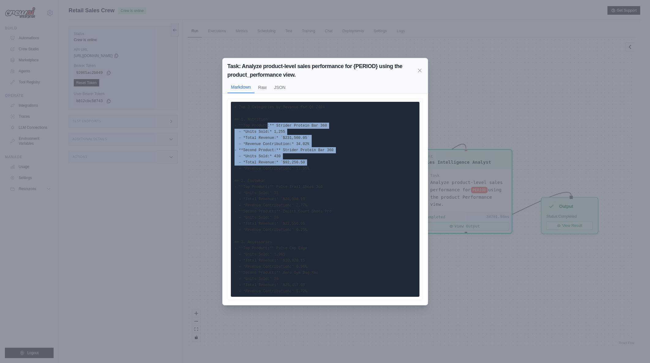
drag, startPoint x: 265, startPoint y: 123, endPoint x: 323, endPoint y: 162, distance: 69.9
click at [325, 164] on pre "# Top 3 Categories by Revenue for Q1 2024 ## 1. Nutrition - **Top Product:** St…" at bounding box center [325, 199] width 189 height 195
click at [323, 162] on pre "# Top 3 Categories by Revenue for Q1 2024 ## 1. Nutrition - **Top Product:** St…" at bounding box center [325, 199] width 189 height 195
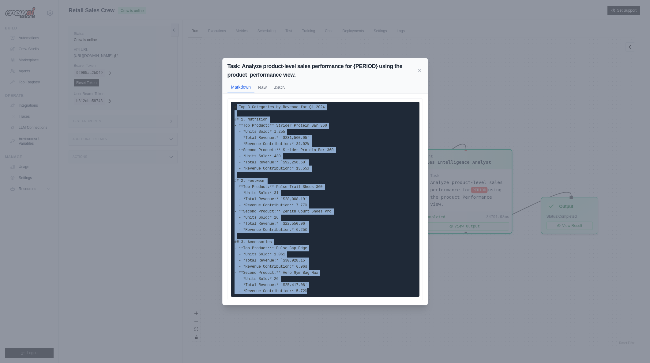
drag, startPoint x: 236, startPoint y: 108, endPoint x: 334, endPoint y: 270, distance: 189.0
click at [337, 278] on pre "# Top 3 Categories by Revenue for Q1 2024 ## 1. Nutrition - **Top Product:** St…" at bounding box center [325, 199] width 189 height 195
click at [334, 270] on pre "# Top 3 Categories by Revenue for Q1 2024 ## 1. Nutrition - **Top Product:** St…" at bounding box center [325, 199] width 189 height 195
drag, startPoint x: 319, startPoint y: 273, endPoint x: 232, endPoint y: 107, distance: 187.6
click at [232, 107] on pre "# Top 3 Categories by Revenue for Q1 2024 ## 1. Nutrition - **Top Product:** St…" at bounding box center [325, 199] width 189 height 195
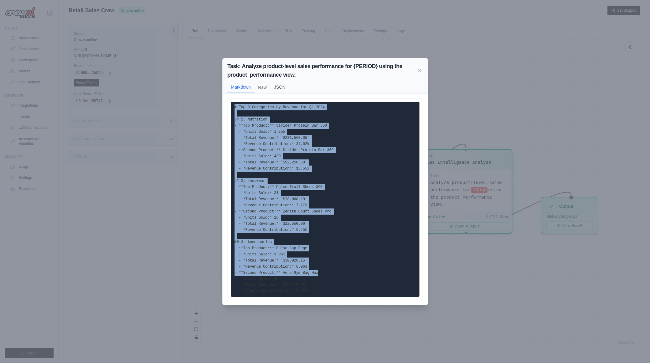
click at [284, 86] on button "JSON" at bounding box center [279, 87] width 19 height 12
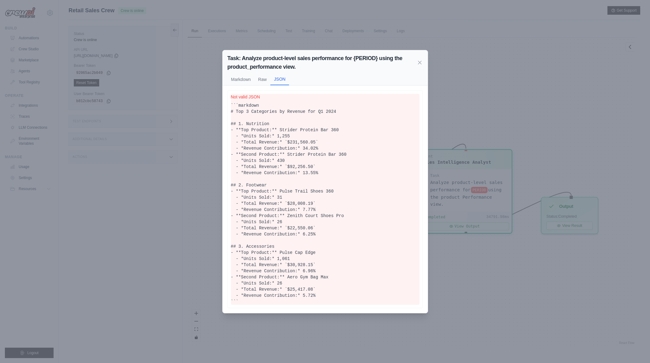
click at [264, 85] on div "# Top 3 Categories by Revenue for Q1 2024 ## 1. Nutrition - **Top Product:** St…" at bounding box center [325, 198] width 205 height 227
click at [263, 80] on button "Raw" at bounding box center [263, 79] width 16 height 12
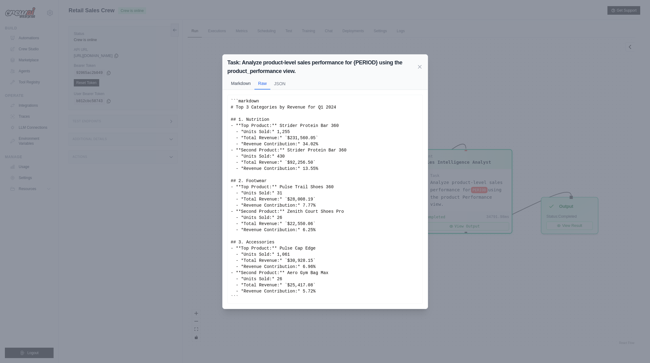
click at [244, 81] on button "Markdown" at bounding box center [241, 83] width 27 height 12
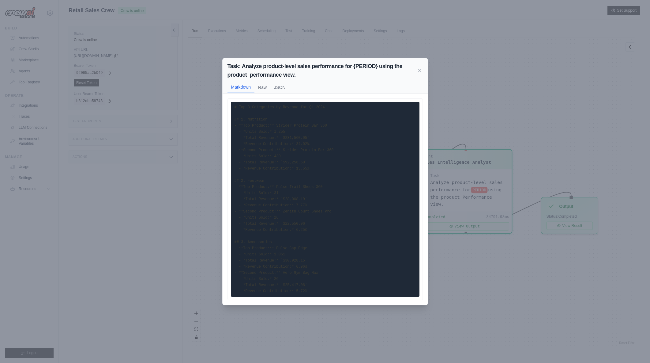
click at [253, 106] on code "# Top 3 Categories by Revenue for Q1 2024 ## 1. Nutrition - **Top Product:** St…" at bounding box center [284, 199] width 99 height 188
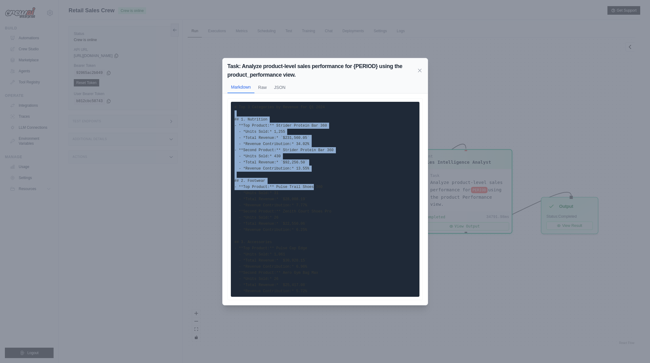
drag, startPoint x: 251, startPoint y: 112, endPoint x: 307, endPoint y: 185, distance: 91.1
click at [307, 185] on pre "# Top 3 Categories by Revenue for Q1 2024 ## 1. Nutrition - **Top Product:** St…" at bounding box center [325, 199] width 189 height 195
click at [307, 185] on code "# Top 3 Categories by Revenue for Q1 2024 ## 1. Nutrition - **Top Product:** St…" at bounding box center [284, 199] width 99 height 188
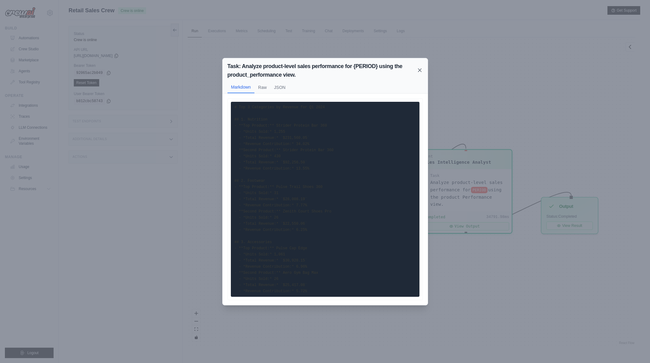
click at [422, 69] on icon at bounding box center [420, 70] width 6 height 6
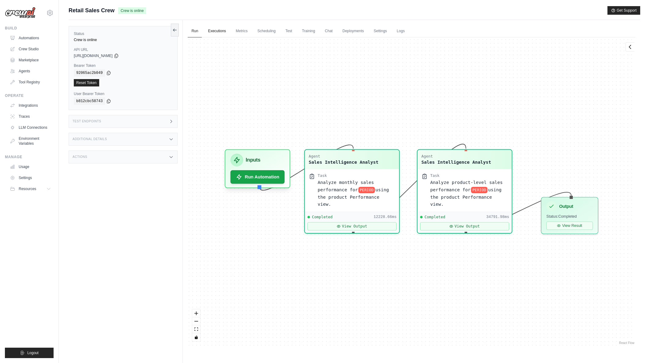
click at [224, 32] on link "Executions" at bounding box center [216, 31] width 25 height 13
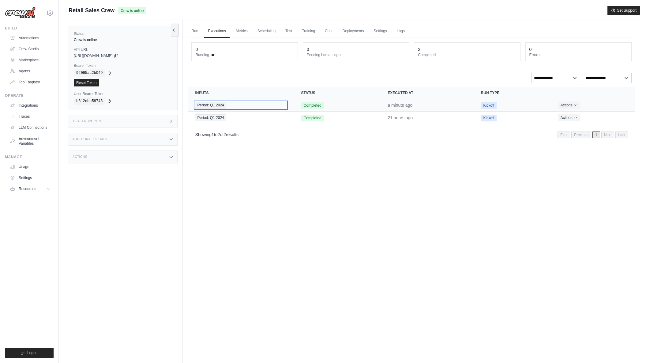
click at [248, 106] on div "Period: Q1 2024" at bounding box center [240, 105] width 91 height 7
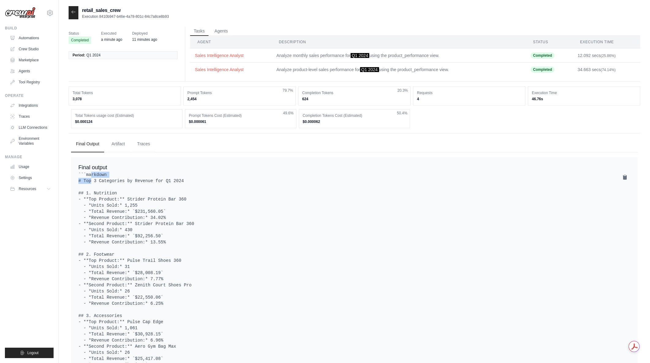
drag, startPoint x: 91, startPoint y: 173, endPoint x: 123, endPoint y: 176, distance: 32.0
click at [123, 176] on pre "```markdown # Top 3 Categories by Revenue for Q1 2024 ## 1. Nutrition - **Top P…" at bounding box center [354, 273] width 552 height 202
click at [229, 55] on button "Sales Intelligence Analyst" at bounding box center [231, 55] width 72 height 6
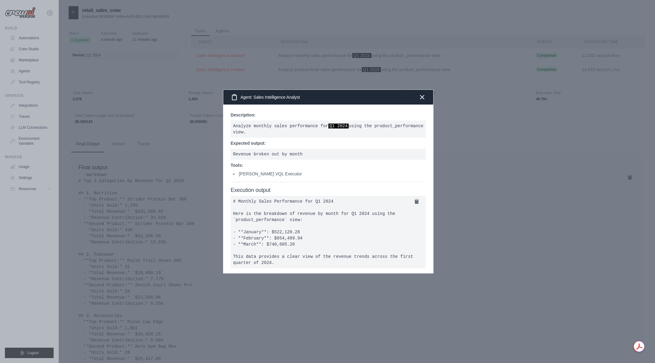
drag, startPoint x: 276, startPoint y: 214, endPoint x: 330, endPoint y: 267, distance: 75.6
click at [330, 267] on pre "# Monthly Sales Performance for Q1 2024 Here is the breakdown of revenue by mon…" at bounding box center [328, 232] width 195 height 72
click at [330, 263] on pre "# Monthly Sales Performance for Q1 2024 Here is the breakdown of revenue by mon…" at bounding box center [328, 232] width 195 height 72
click at [418, 93] on icon "button" at bounding box center [421, 96] width 7 height 7
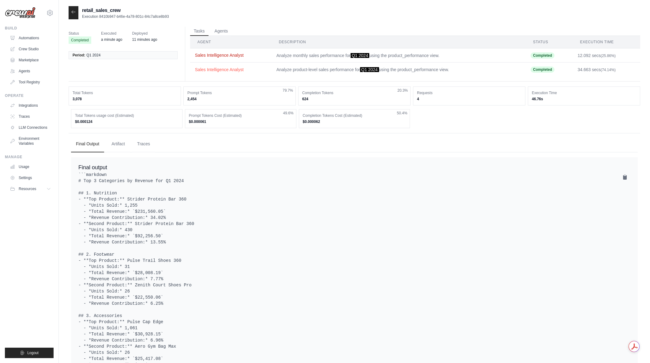
click at [250, 55] on button "Sales Intelligence Analyst" at bounding box center [231, 55] width 72 height 6
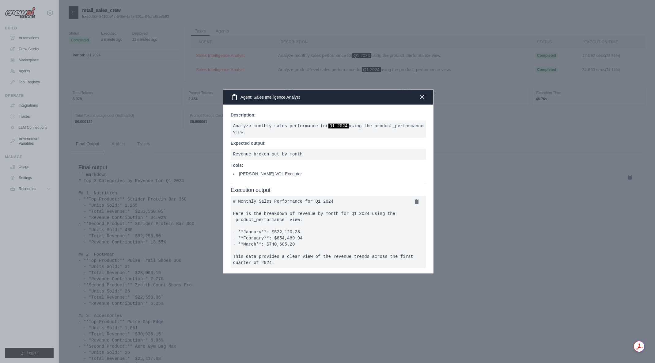
click at [418, 93] on icon "button" at bounding box center [421, 96] width 7 height 7
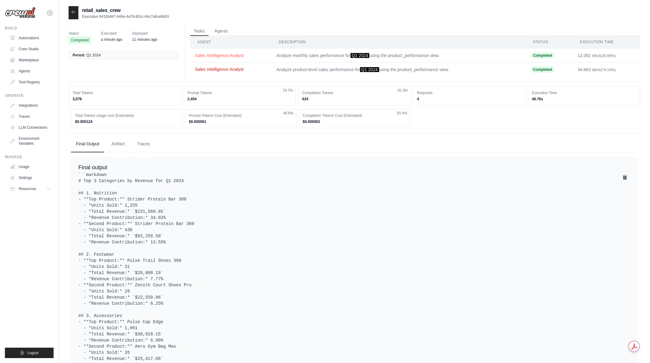
click at [214, 70] on button "Sales Intelligence Analyst" at bounding box center [231, 69] width 72 height 6
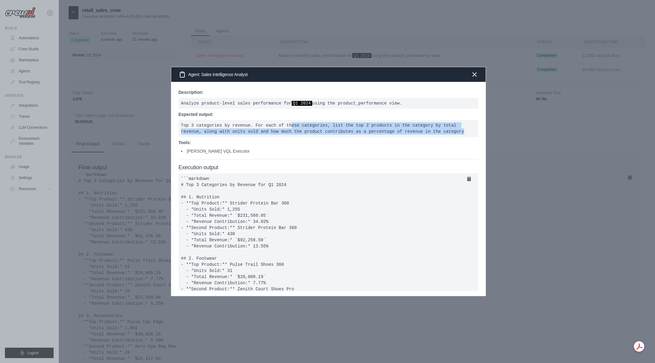
drag, startPoint x: 283, startPoint y: 126, endPoint x: 407, endPoint y: 130, distance: 124.1
click at [407, 130] on pre "Top 3 categories by revenue. For each of these categories, list the top 2 produ…" at bounding box center [329, 128] width 300 height 17
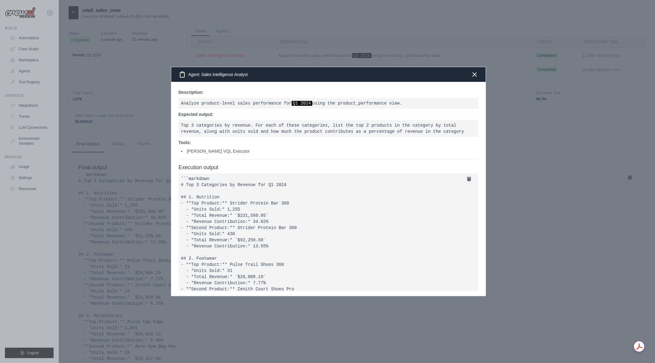
click at [274, 190] on pre "```markdown # Top 3 Categories by Revenue for Q1 2024 ## 1. Nutrition - **Top P…" at bounding box center [329, 232] width 300 height 118
click at [474, 71] on icon "button" at bounding box center [474, 73] width 7 height 7
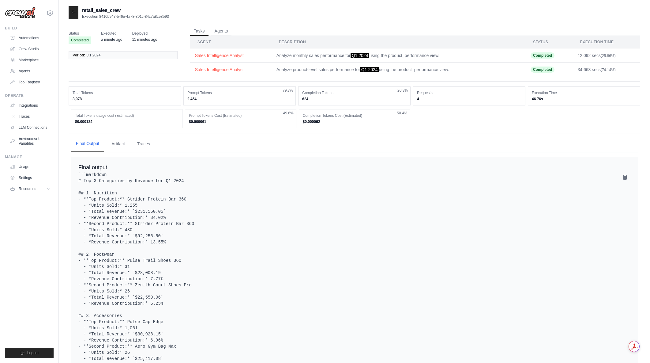
click at [98, 146] on button "Final Output" at bounding box center [87, 143] width 33 height 17
click at [117, 142] on button "Artifact" at bounding box center [118, 143] width 23 height 17
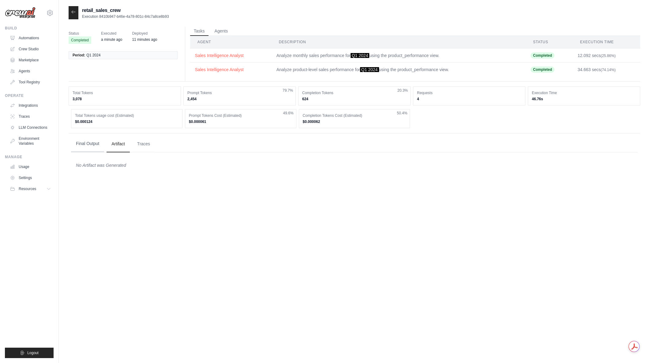
click at [89, 143] on button "Final Output" at bounding box center [87, 143] width 33 height 17
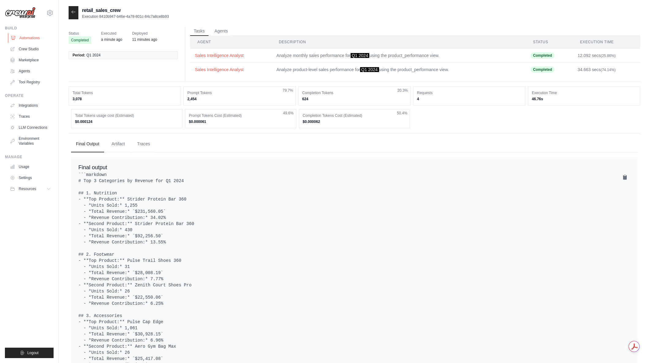
click at [30, 39] on link "Automations" at bounding box center [31, 38] width 46 height 10
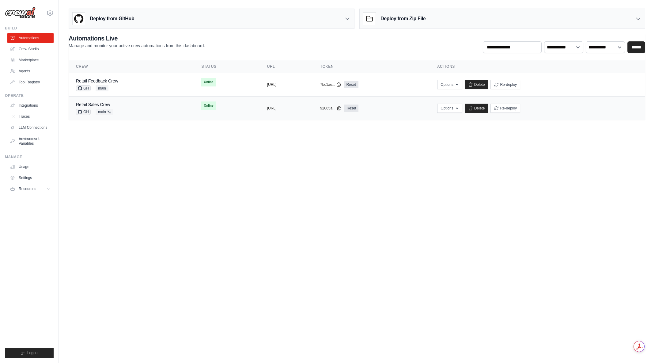
click at [132, 103] on div "Retail Sales Crew GH main Auto-deploy enabled" at bounding box center [131, 107] width 111 height 13
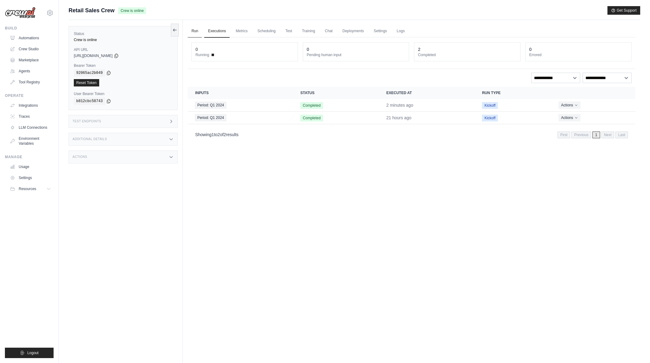
click at [199, 31] on link "Run" at bounding box center [195, 31] width 14 height 13
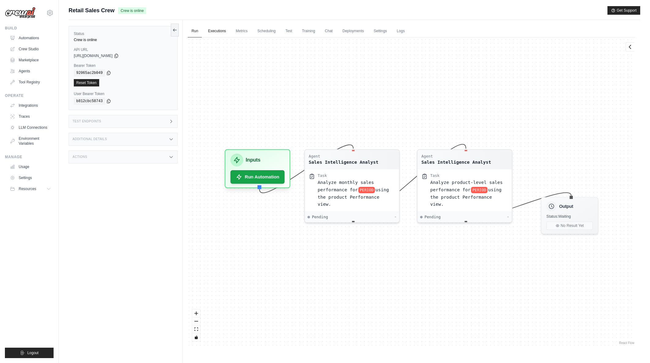
click at [221, 32] on link "Executions" at bounding box center [216, 31] width 25 height 13
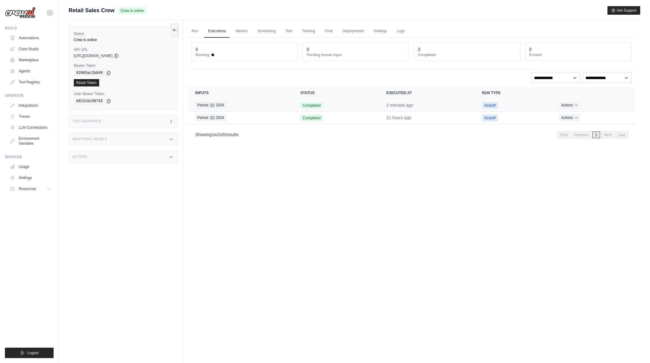
click at [307, 104] on span "Completed" at bounding box center [311, 105] width 23 height 7
click at [344, 105] on td "Completed" at bounding box center [336, 105] width 86 height 13
click at [578, 104] on icon "Actions for execution" at bounding box center [577, 105] width 4 height 4
click at [601, 115] on link "View Details" at bounding box center [608, 116] width 39 height 10
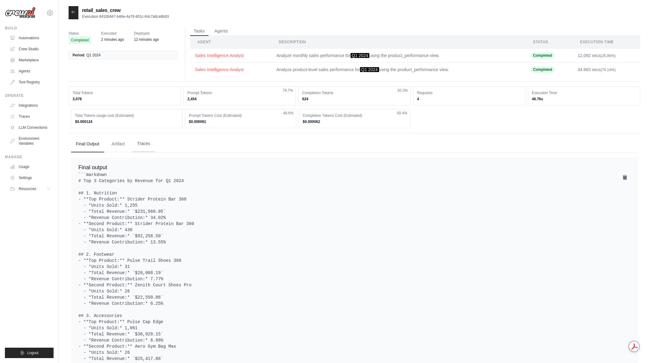
click at [148, 144] on button "Traces" at bounding box center [143, 143] width 23 height 17
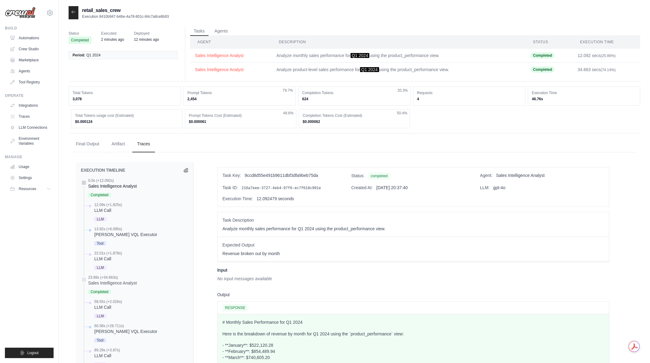
click at [108, 193] on span "Completed" at bounding box center [99, 195] width 23 height 4
click at [110, 146] on button "Artifact" at bounding box center [118, 143] width 23 height 17
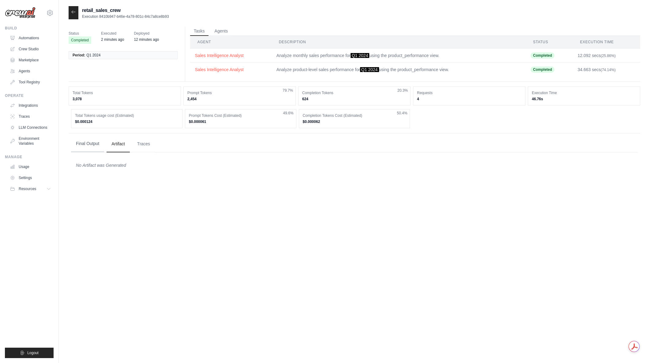
click at [95, 148] on button "Final Output" at bounding box center [87, 143] width 33 height 17
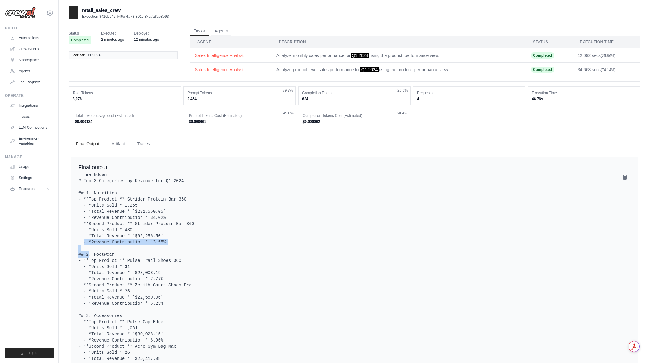
drag, startPoint x: 149, startPoint y: 237, endPoint x: 182, endPoint y: 240, distance: 32.9
click at [182, 240] on pre "```markdown # Top 3 Categories by Revenue for Q1 2024 ## 1. Nutrition - **Top P…" at bounding box center [354, 273] width 552 height 202
drag, startPoint x: 166, startPoint y: 243, endPoint x: 177, endPoint y: 244, distance: 11.0
click at [177, 244] on pre "```markdown # Top 3 Categories by Revenue for Q1 2024 ## 1. Nutrition - **Top P…" at bounding box center [354, 273] width 552 height 202
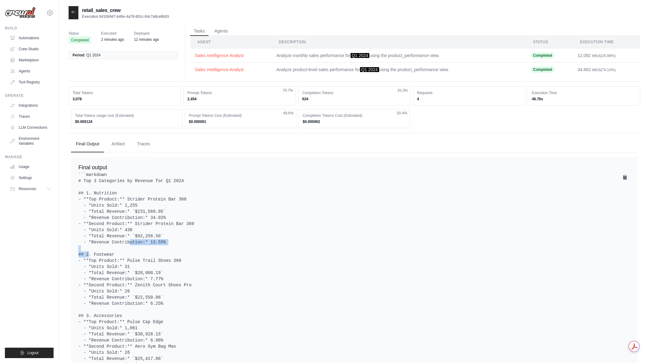
click at [177, 244] on pre "```markdown # Top 3 Categories by Revenue for Q1 2024 ## 1. Nutrition - **Top P…" at bounding box center [354, 273] width 552 height 202
click at [124, 146] on button "Artifact" at bounding box center [118, 143] width 23 height 17
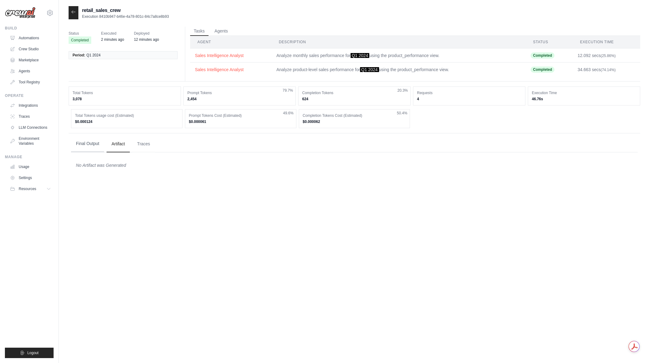
click at [90, 147] on button "Final Output" at bounding box center [87, 143] width 33 height 17
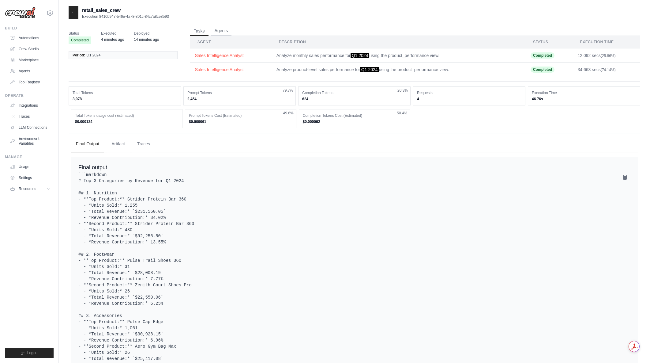
click at [218, 31] on button "Agents" at bounding box center [221, 30] width 21 height 9
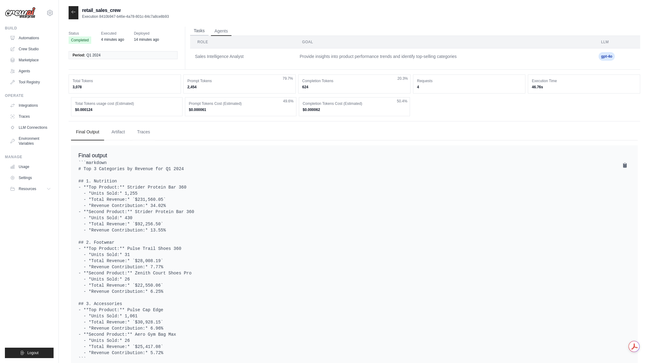
click at [204, 30] on button "Tasks" at bounding box center [199, 30] width 18 height 9
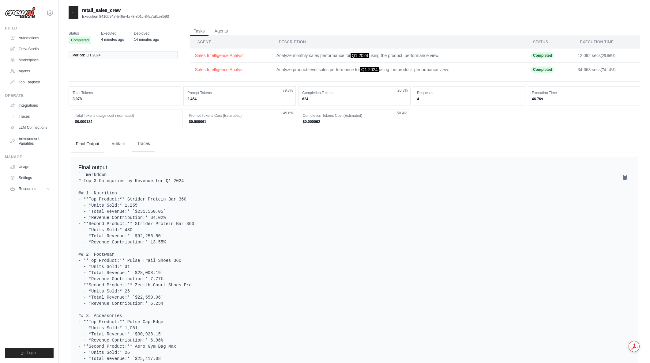
click at [141, 145] on button "Traces" at bounding box center [143, 143] width 23 height 17
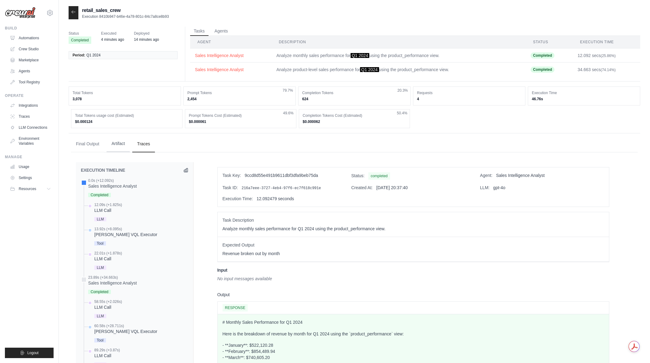
click at [122, 146] on button "Artifact" at bounding box center [118, 143] width 23 height 17
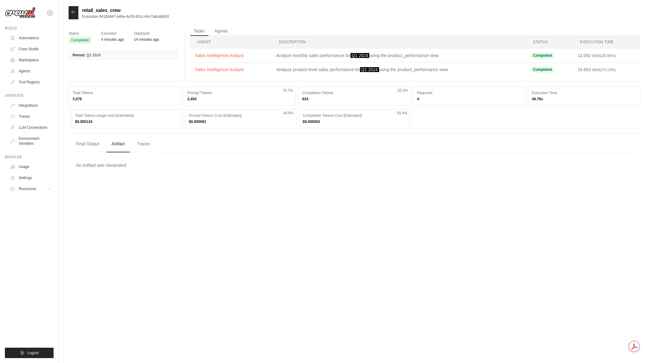
click at [229, 74] on td "Sales Intelligence Analyst" at bounding box center [230, 69] width 81 height 14
click at [229, 69] on button "Sales Intelligence Analyst" at bounding box center [231, 69] width 72 height 6
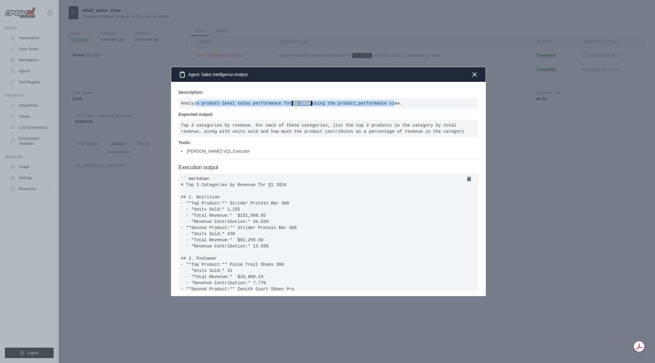
drag, startPoint x: 242, startPoint y: 104, endPoint x: 381, endPoint y: 102, distance: 138.8
click at [381, 102] on pre "Analyze product-level sales performance for Q1 2024 using the product_performan…" at bounding box center [329, 103] width 300 height 11
click at [477, 75] on icon "button" at bounding box center [474, 73] width 7 height 7
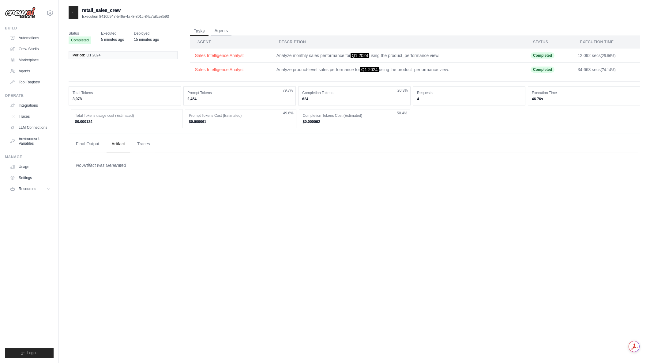
click at [219, 30] on button "Agents" at bounding box center [221, 30] width 21 height 9
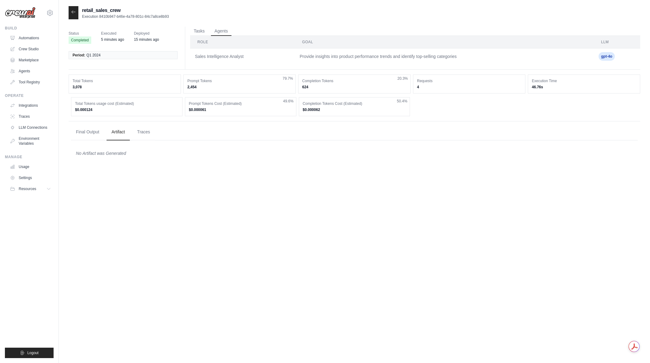
drag, startPoint x: 205, startPoint y: 31, endPoint x: 222, endPoint y: 186, distance: 155.6
click at [222, 184] on div "retail_sales_crew Execution 8410b947-b46e-4a78-801c-84c7a8ce8b93 Status Complet…" at bounding box center [355, 187] width 572 height 363
click at [198, 29] on button "Tasks" at bounding box center [199, 30] width 18 height 9
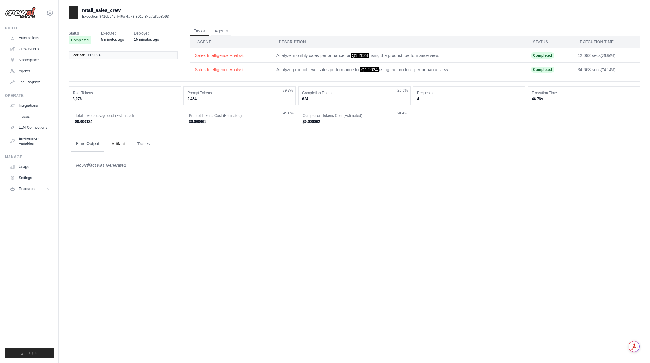
click at [90, 141] on button "Final Output" at bounding box center [87, 143] width 33 height 17
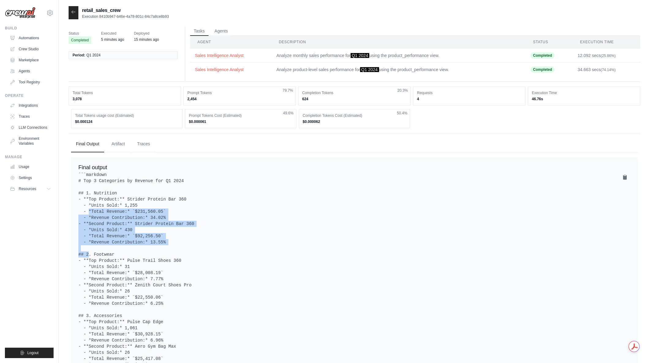
drag, startPoint x: 131, startPoint y: 207, endPoint x: 189, endPoint y: 241, distance: 67.0
click at [189, 241] on pre "```markdown # Top 3 Categories by Revenue for Q1 2024 ## 1. Nutrition - **Top P…" at bounding box center [354, 273] width 552 height 202
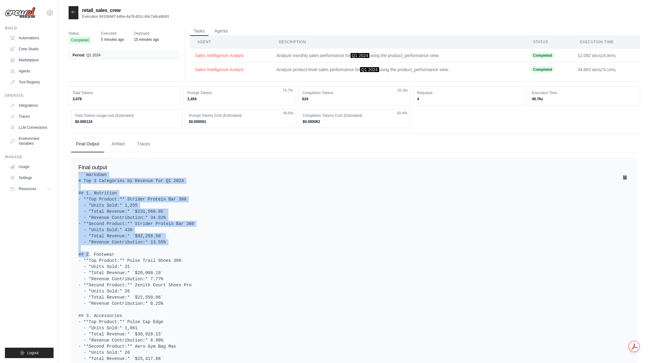
drag, startPoint x: 172, startPoint y: 242, endPoint x: 77, endPoint y: 172, distance: 117.7
click at [77, 172] on div "Final output ```markdown # Top 3 Categories by Revenue for Q1 2024 ## 1. Nutrit…" at bounding box center [354, 268] width 567 height 223
drag, startPoint x: 78, startPoint y: 173, endPoint x: 167, endPoint y: 247, distance: 115.3
click at [167, 247] on div "Final output ```markdown # Top 3 Categories by Revenue for Q1 2024 ## 1. Nutrit…" at bounding box center [354, 268] width 567 height 223
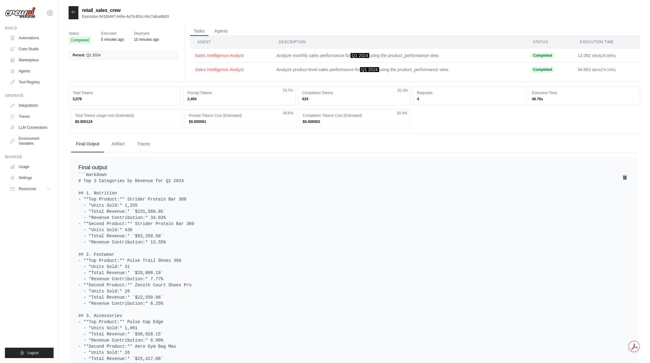
click at [167, 247] on pre "```markdown # Top 3 Categories by Revenue for Q1 2024 ## 1. Nutrition - **Top P…" at bounding box center [354, 273] width 552 height 202
click at [28, 36] on link "Automations" at bounding box center [31, 38] width 46 height 10
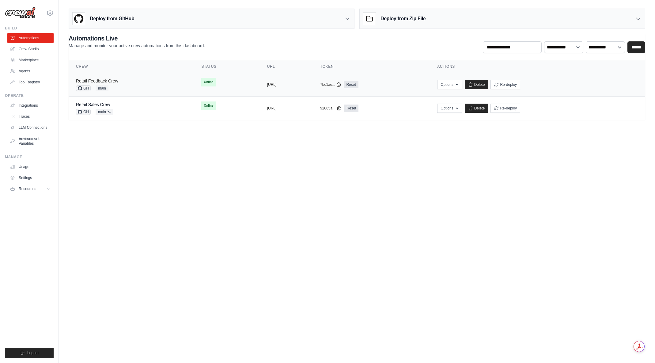
click at [114, 81] on link "Retail Feedback Crew" at bounding box center [97, 80] width 42 height 5
click at [136, 107] on div "Retail Sales Crew GH main Auto-deploy enabled" at bounding box center [131, 107] width 111 height 13
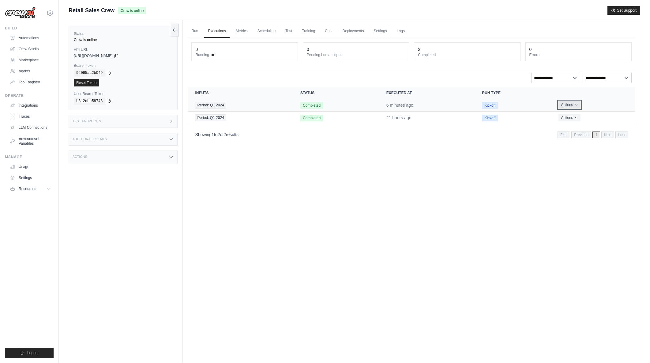
click at [577, 106] on icon "Actions for execution" at bounding box center [577, 105] width 4 height 4
click at [607, 114] on link "View Details" at bounding box center [608, 116] width 39 height 10
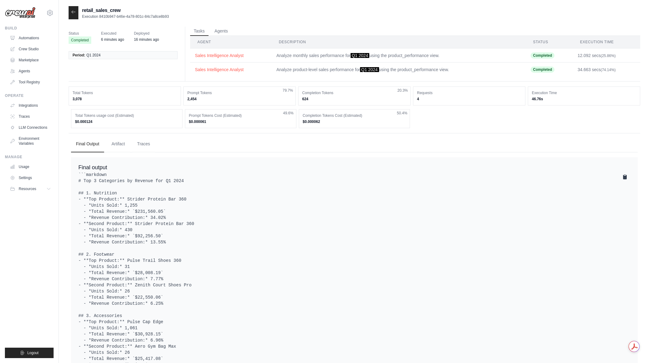
click at [626, 176] on icon at bounding box center [625, 177] width 4 height 5
click at [558, 213] on pre "```markdown # Top 3 Categories by Revenue for Q1 2024 ## 1. Nutrition - **Top P…" at bounding box center [354, 273] width 552 height 202
click at [28, 38] on link "Automations" at bounding box center [31, 38] width 46 height 10
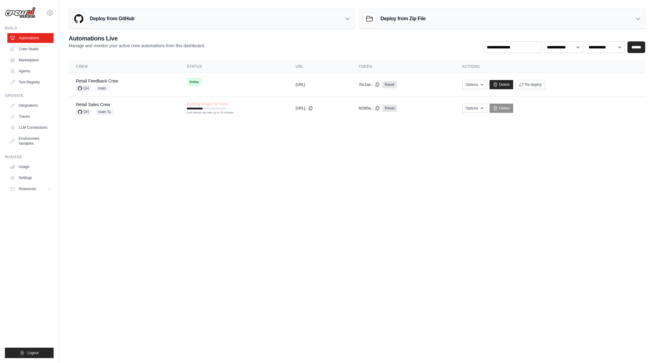
click at [382, 172] on body "[EMAIL_ADDRESS][DOMAIN_NAME] [PERSON_NAME]'s Personal Organization Denodo Techn…" at bounding box center [327, 181] width 655 height 363
